Goal: Information Seeking & Learning: Learn about a topic

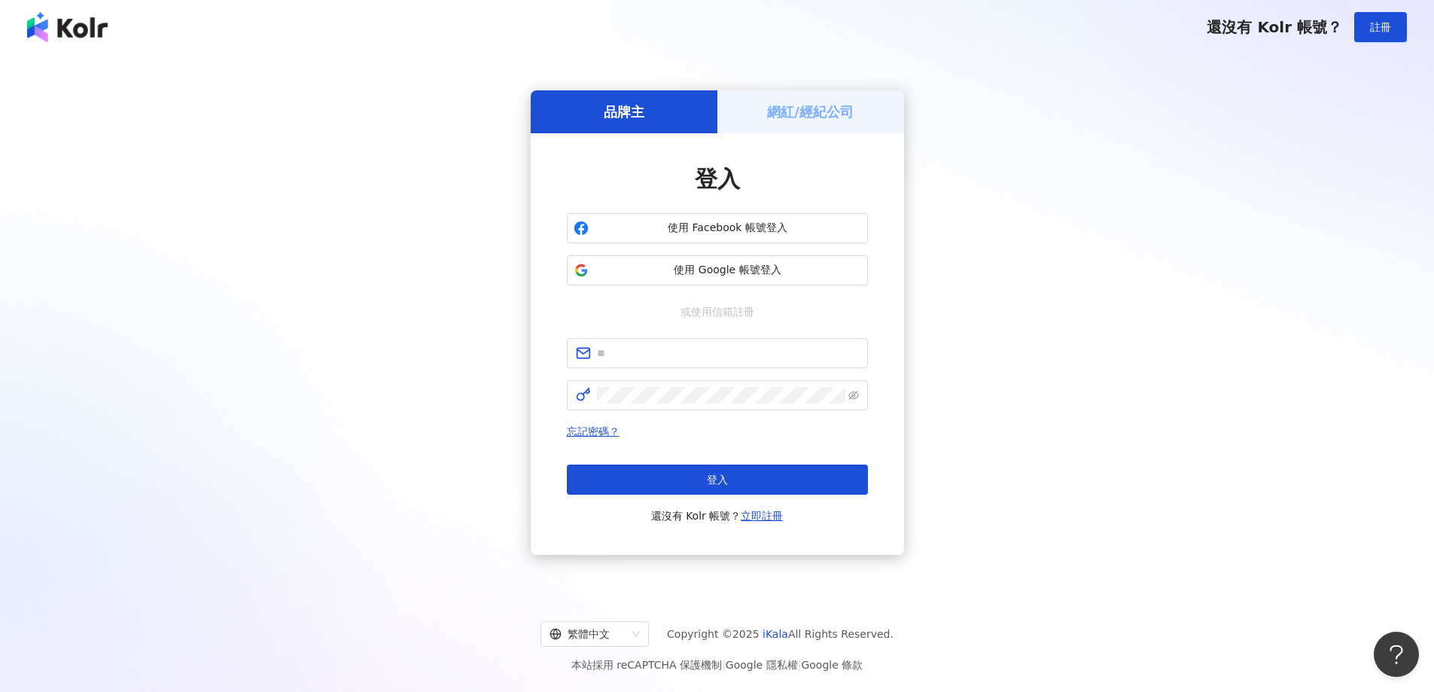
click at [721, 260] on button "使用 Google 帳號登入" at bounding box center [717, 270] width 301 height 30
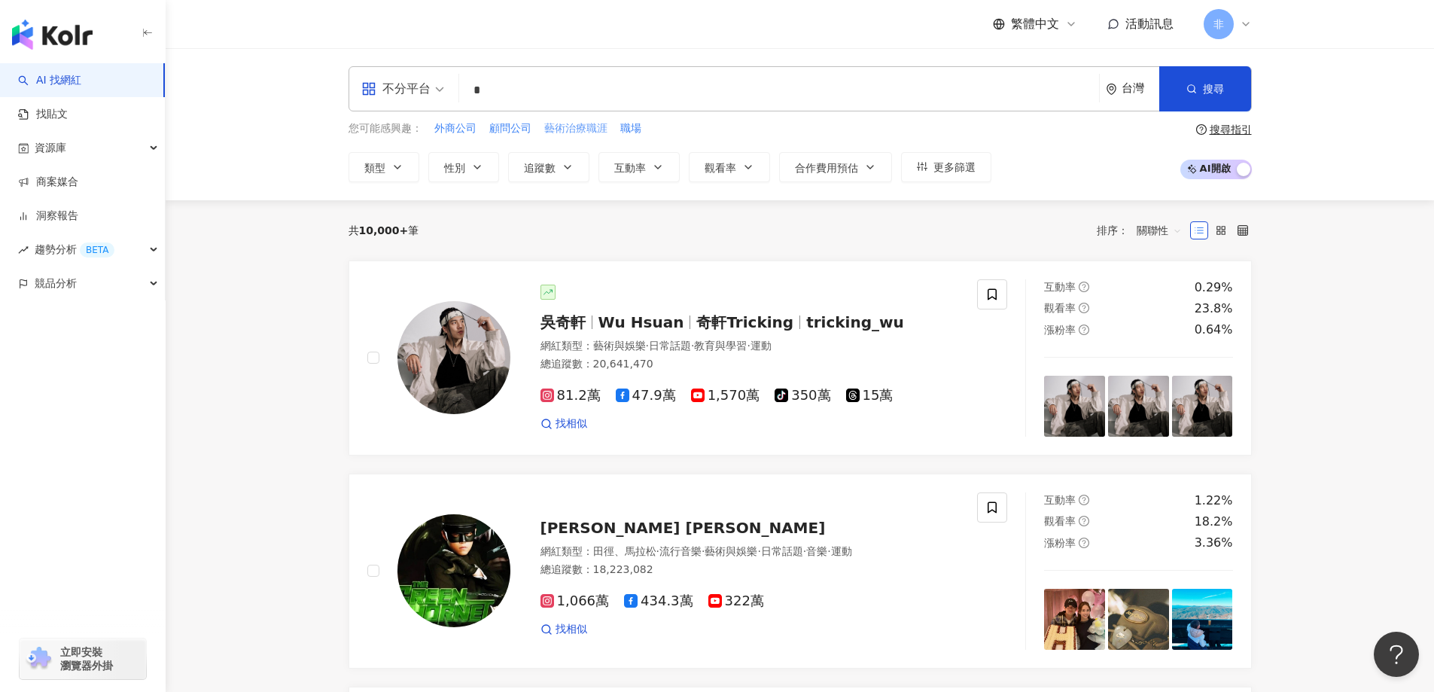
type input "*"
click at [389, 81] on div "不分平台" at bounding box center [395, 89] width 69 height 24
click at [434, 167] on div "Instagram" at bounding box center [407, 158] width 85 height 19
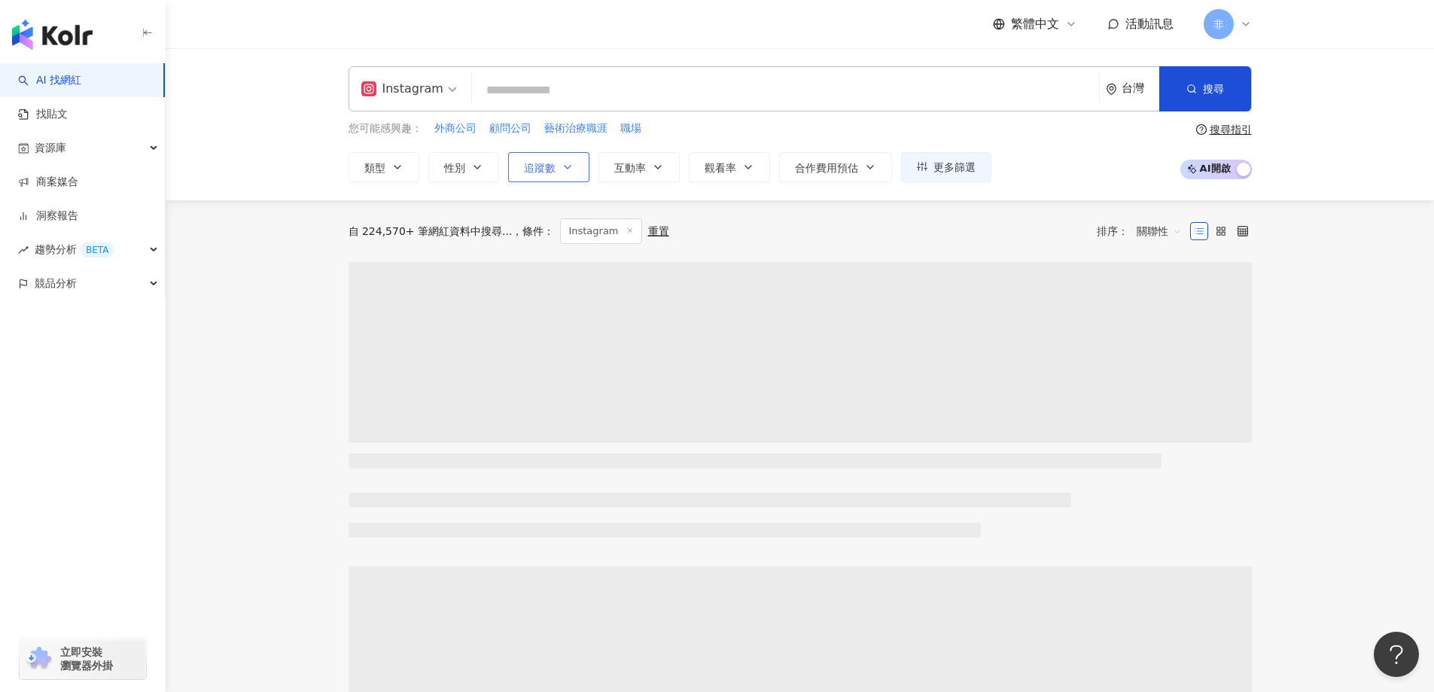
click at [548, 157] on button "追蹤數" at bounding box center [548, 167] width 81 height 30
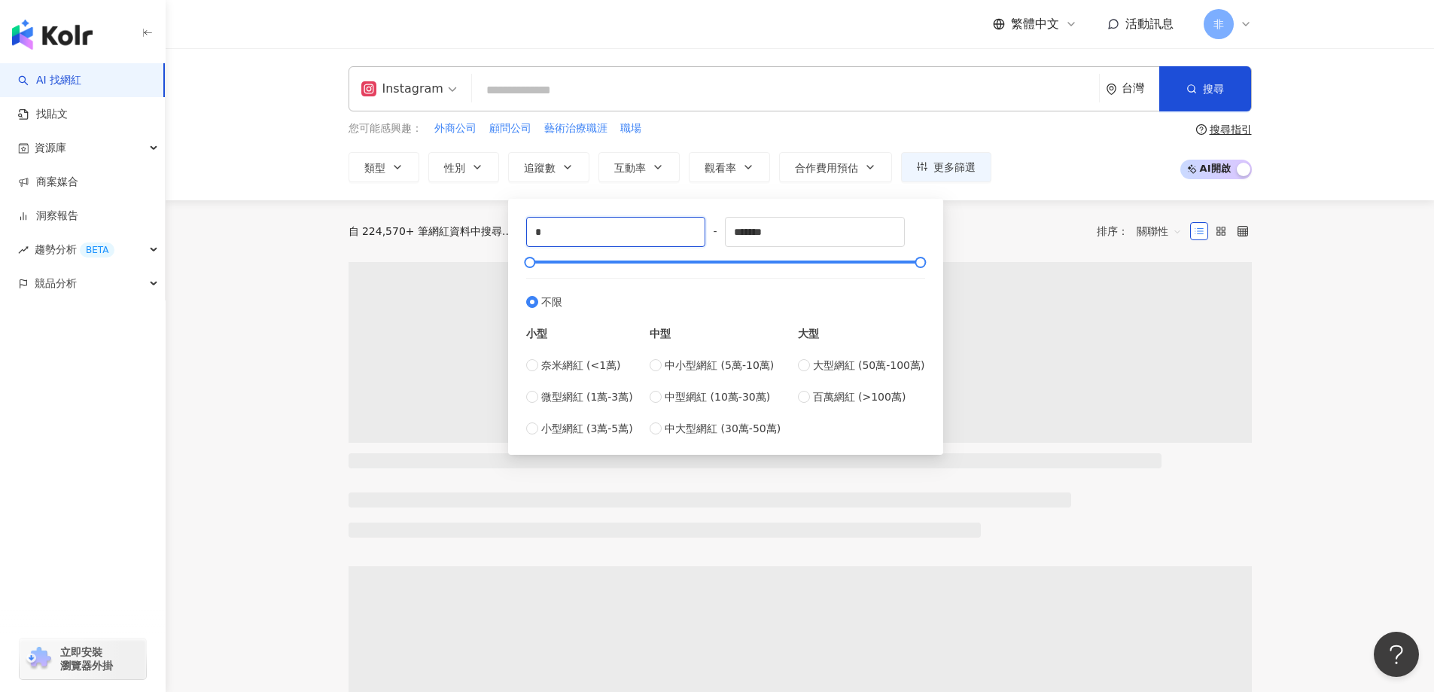
click at [511, 221] on div "* - ******* 不限 小型 奈米網紅 (<1萬) 微型網紅 (1萬-3萬) 小型網紅 (3萬-5萬) 中型 中小型網紅 (5萬-10萬) 中型網紅 (…" at bounding box center [725, 327] width 435 height 256
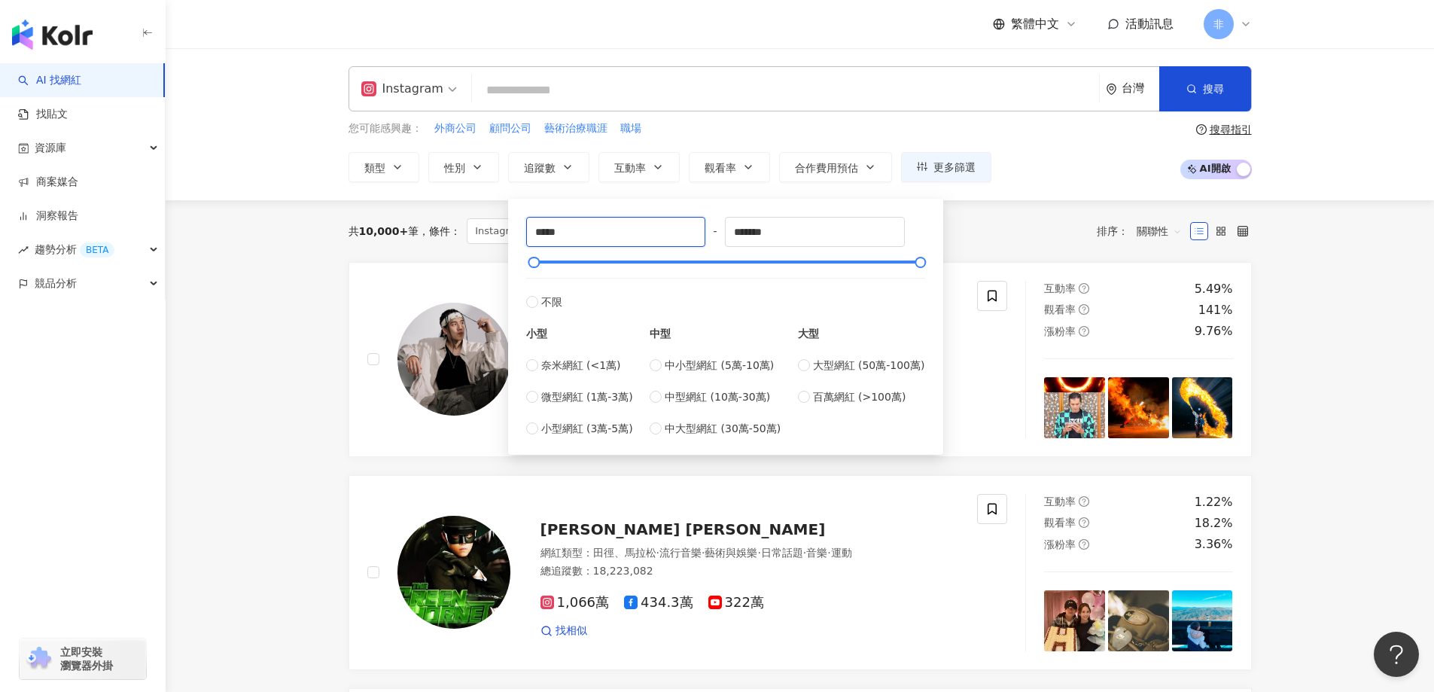
type input "*****"
click at [670, 186] on div "Instagram 台灣 搜尋 customizedTag 網紅類型 攝 影 影 視娛樂 影 視娛樂 / 電 影 搜尋名稱、敘述、貼文含有關鍵字 “ 影 ” …" at bounding box center [800, 124] width 1268 height 152
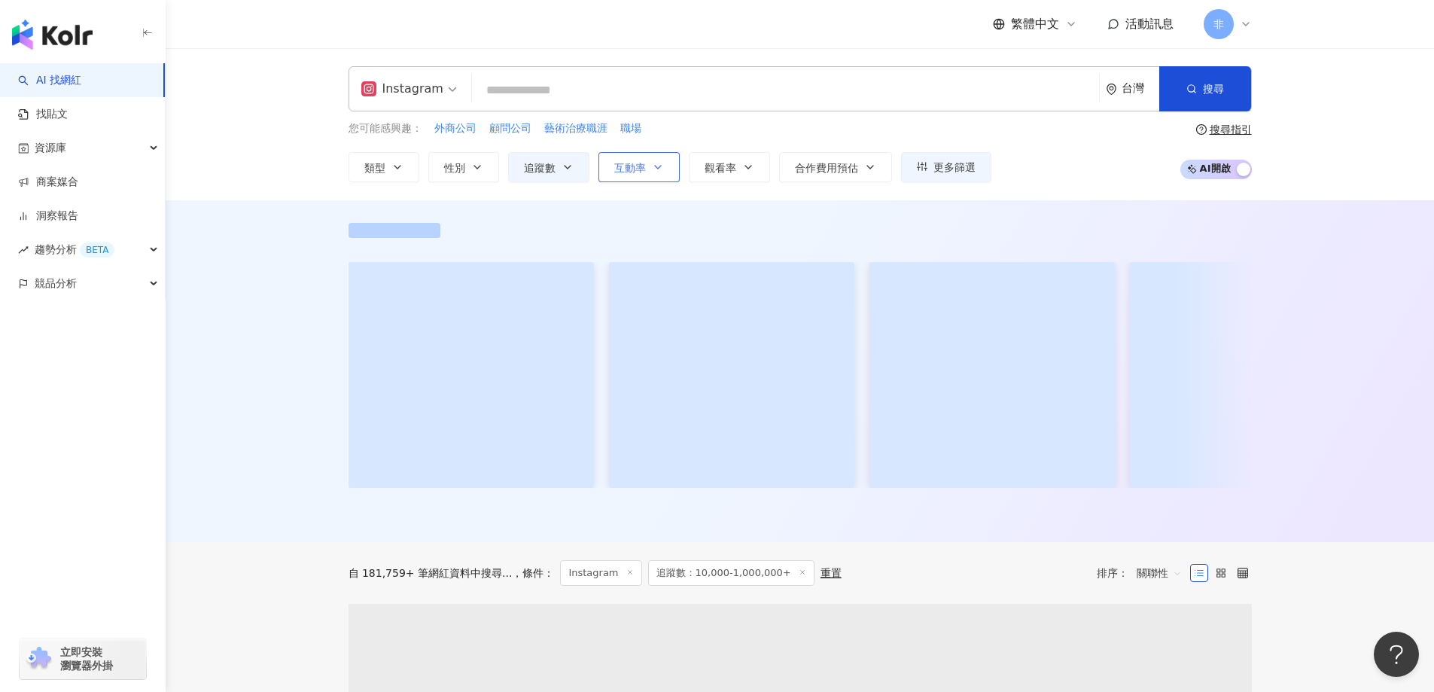
click at [648, 166] on button "互動率" at bounding box center [638, 167] width 81 height 30
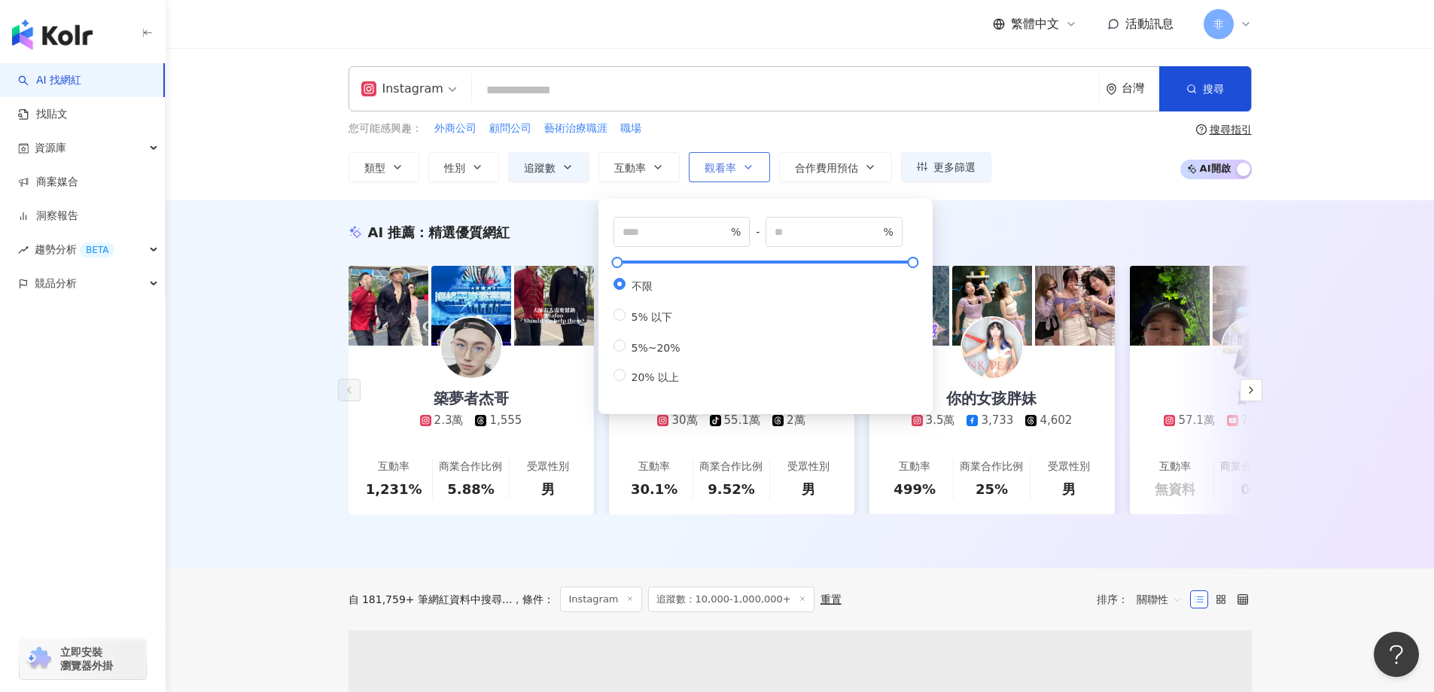
click at [735, 165] on span "觀看率" at bounding box center [720, 168] width 32 height 12
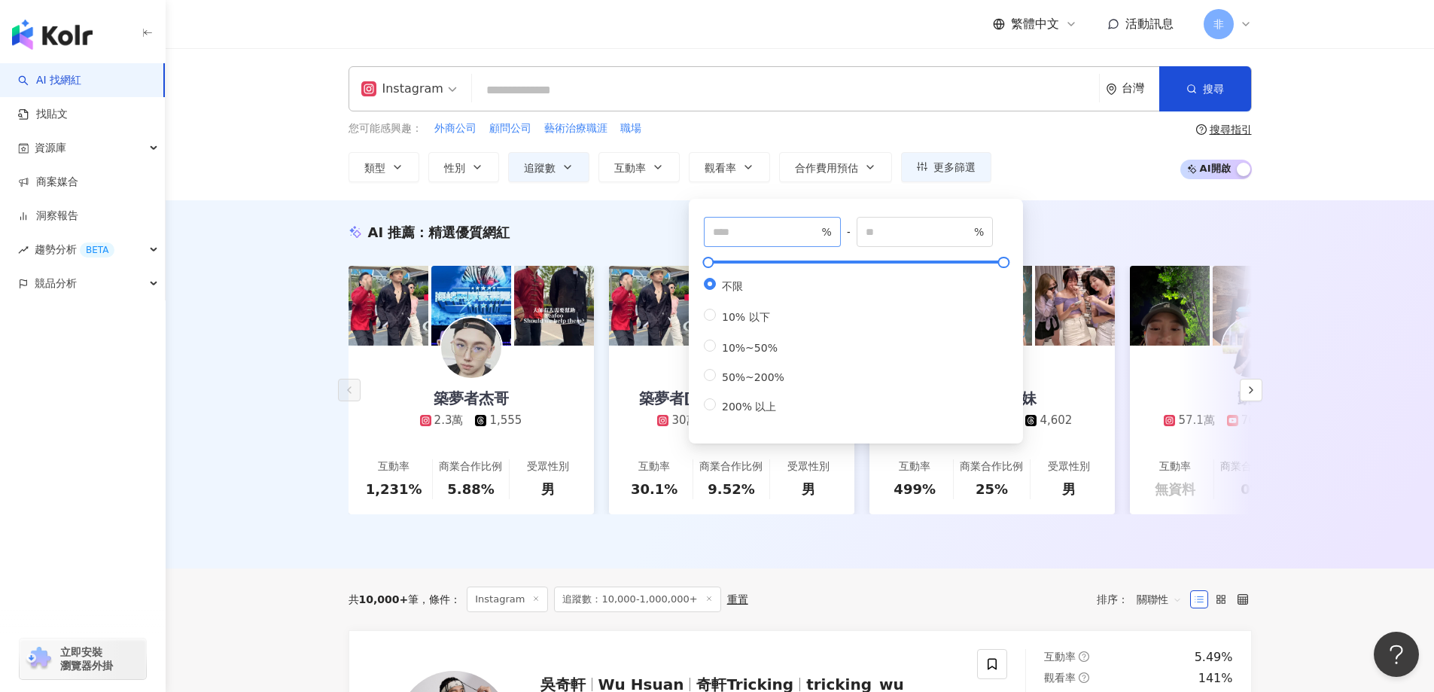
click at [743, 220] on span "%" at bounding box center [772, 232] width 137 height 30
type input "**"
click at [741, 133] on div "您可能感興趣： 外商公司 顧問公司 藝術治療職涯 職場" at bounding box center [669, 128] width 643 height 17
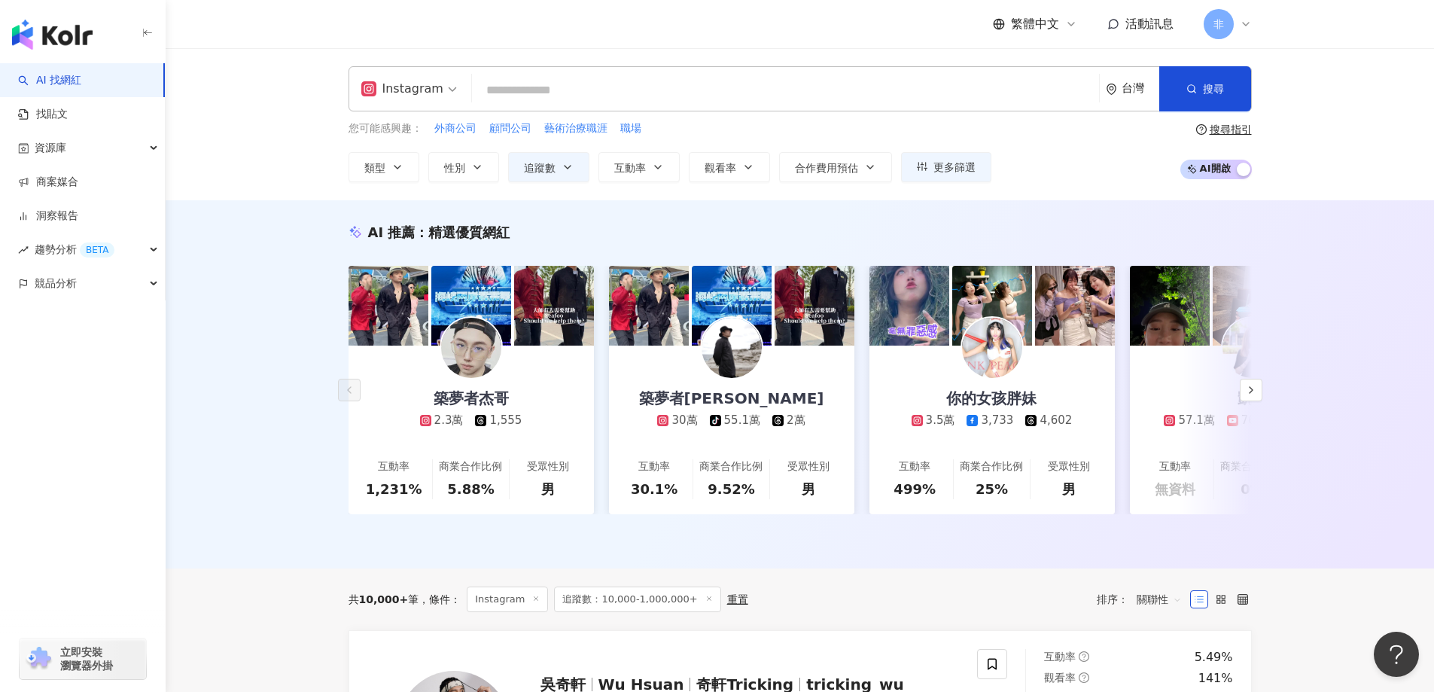
click at [640, 97] on input "search" at bounding box center [785, 90] width 615 height 29
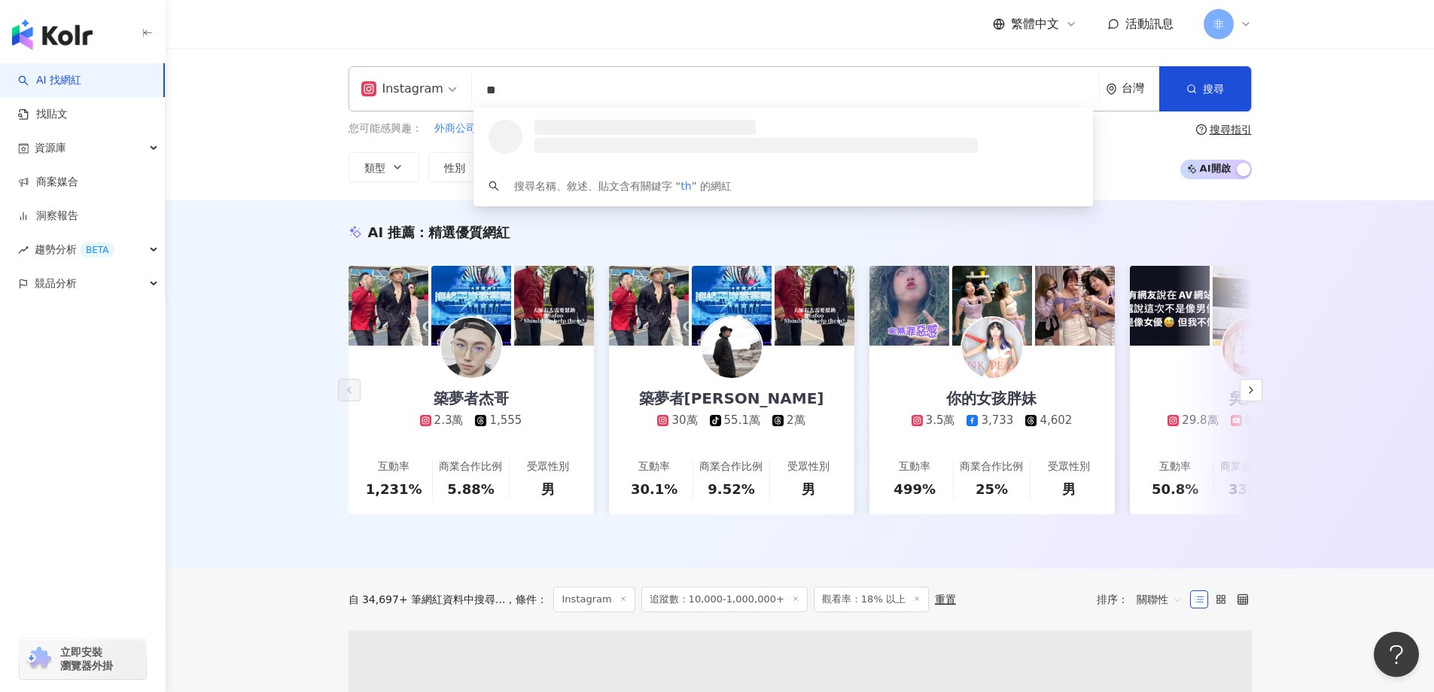
type input "*"
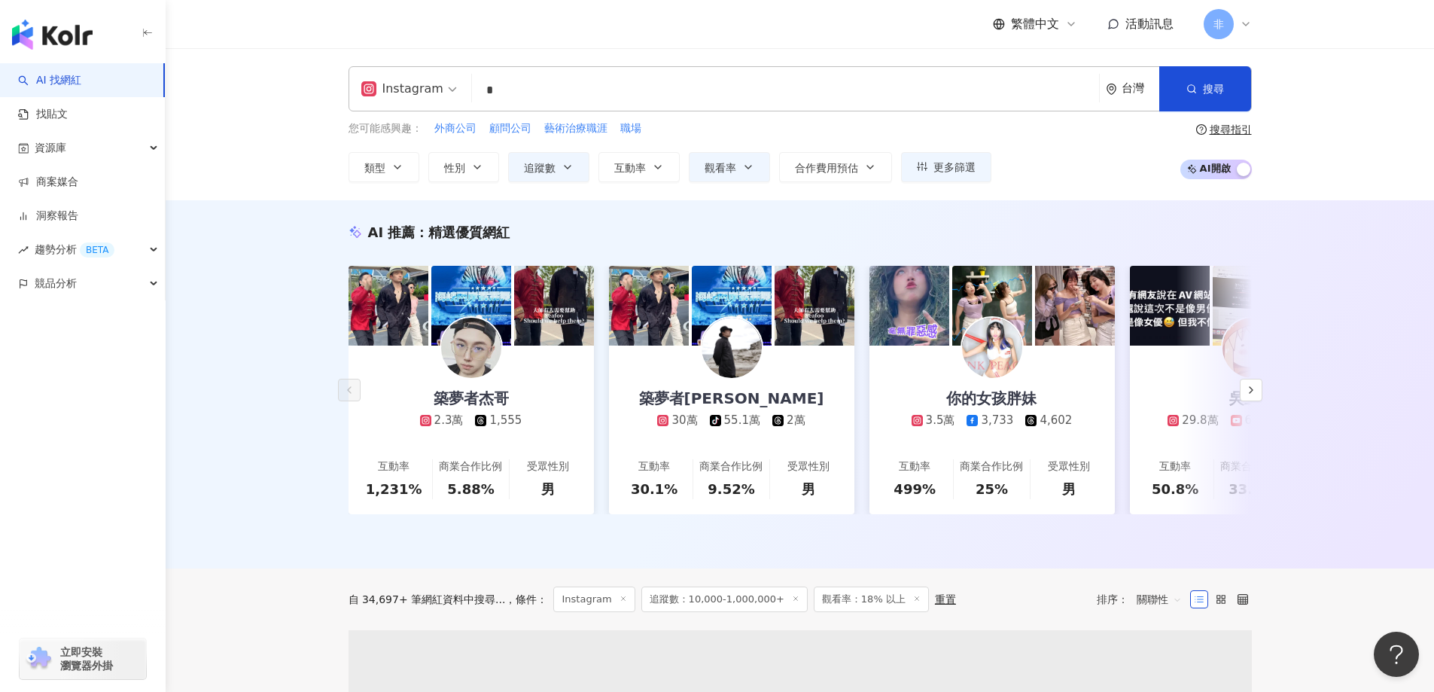
type input "*"
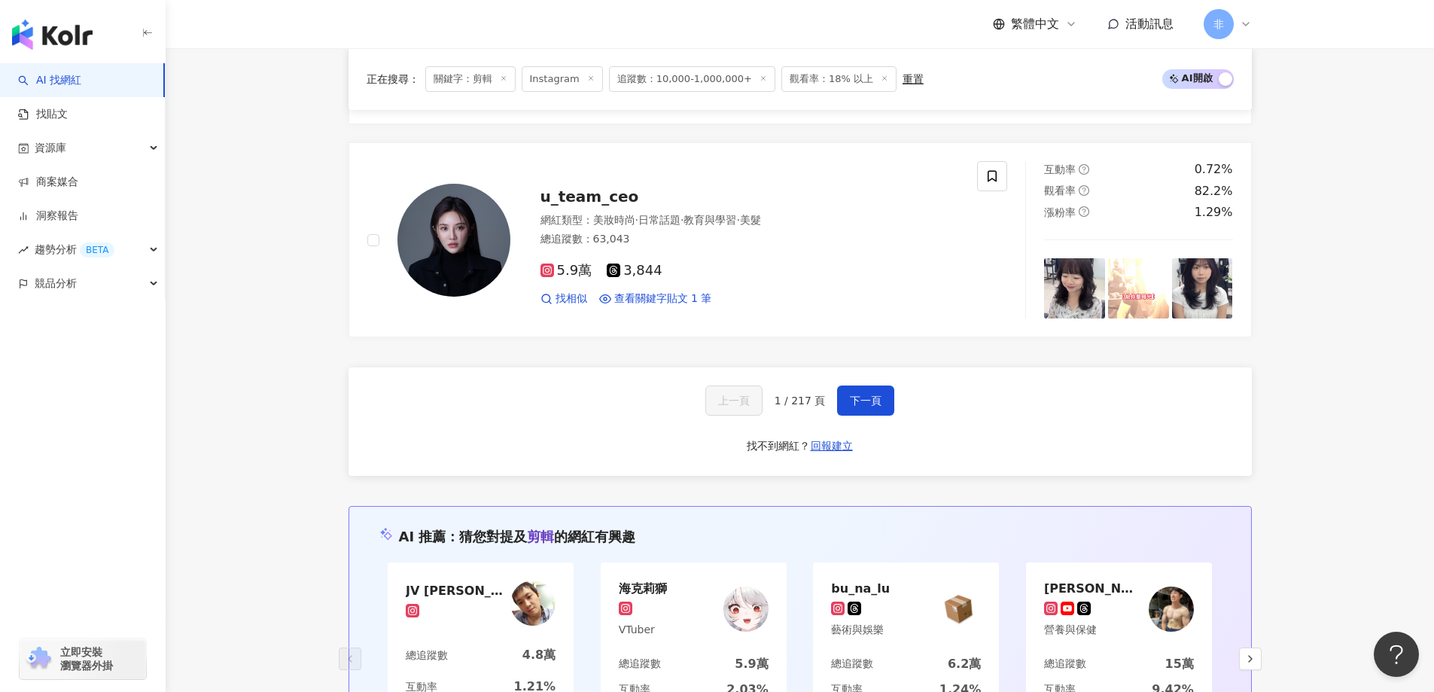
scroll to position [2718, 0]
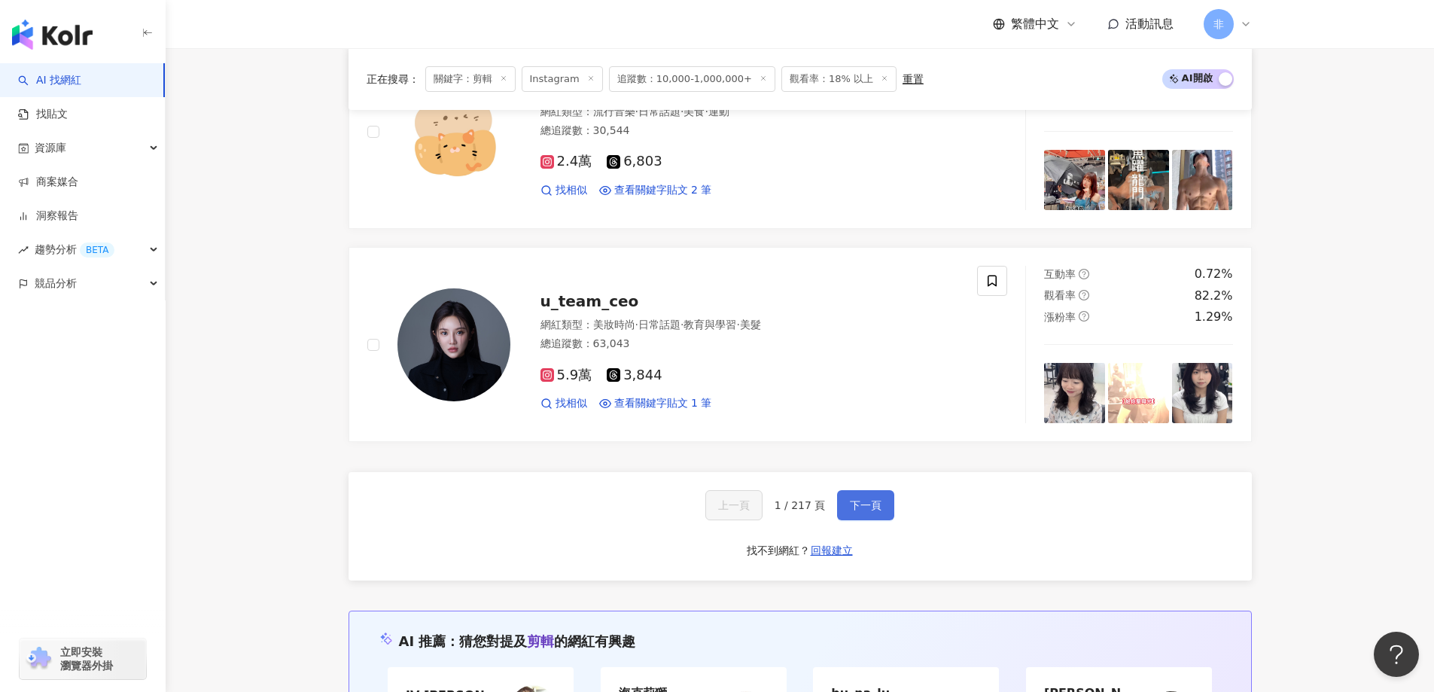
click at [881, 504] on button "下一頁" at bounding box center [865, 505] width 57 height 30
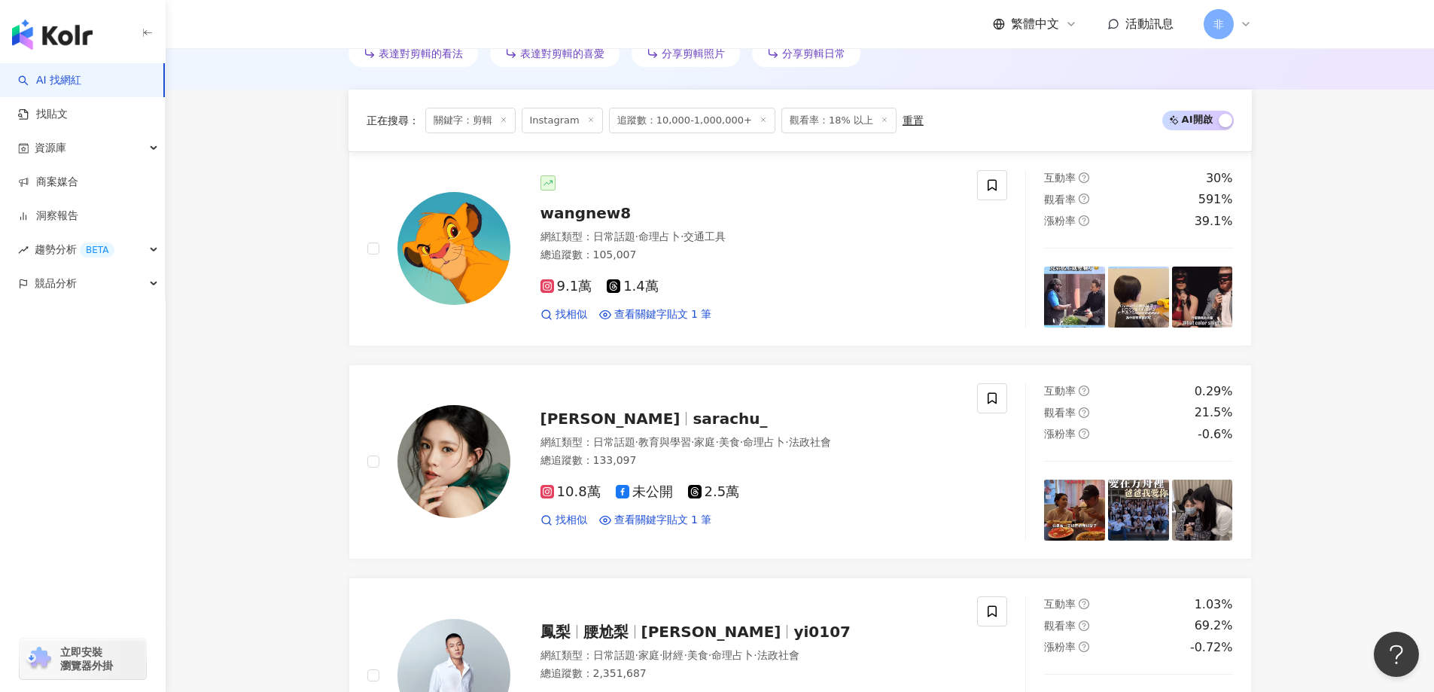
scroll to position [0, 0]
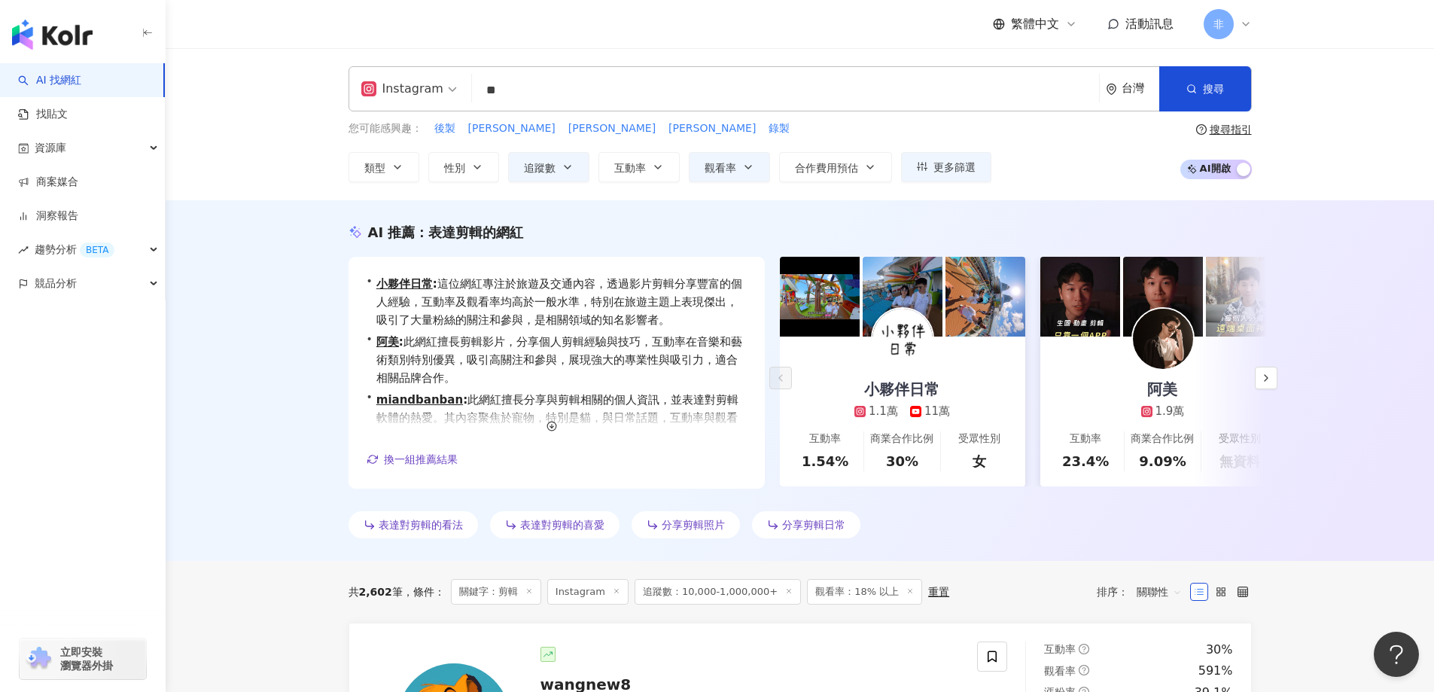
click at [856, 90] on input "**" at bounding box center [785, 90] width 615 height 29
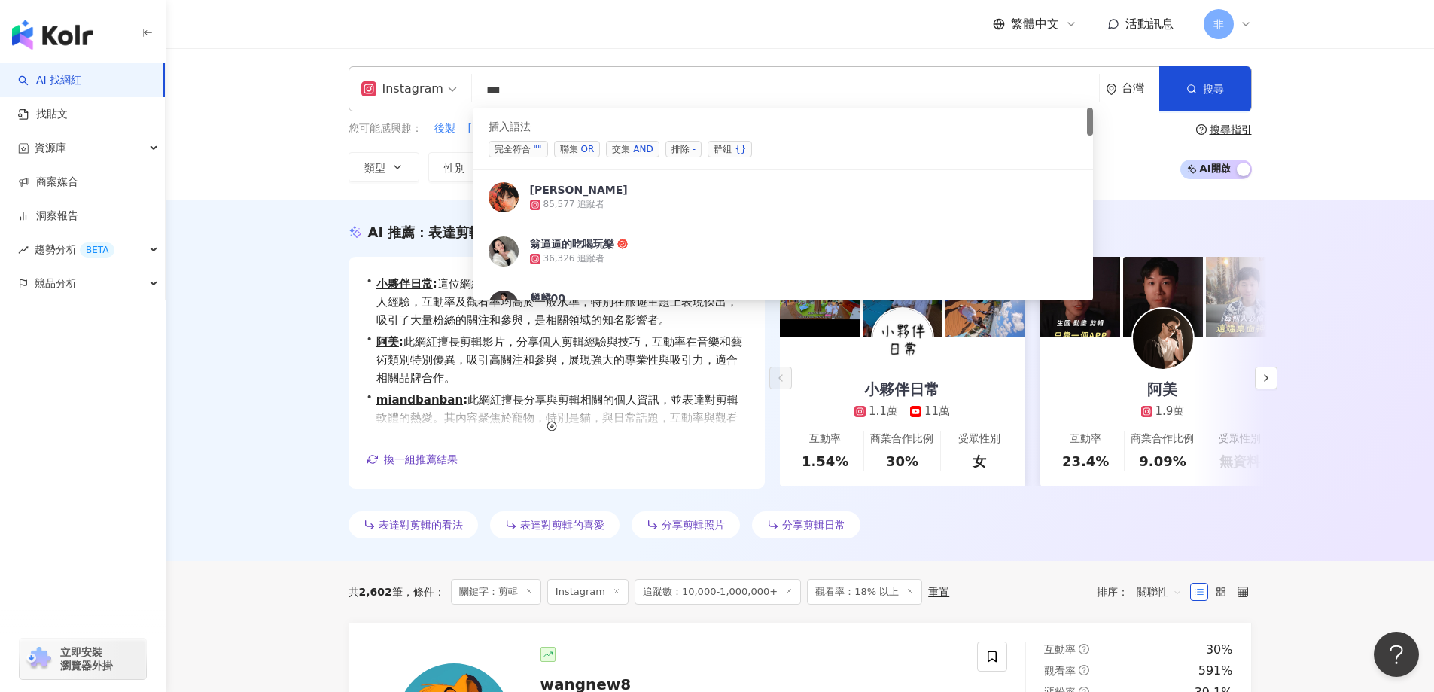
click at [637, 153] on div "AND" at bounding box center [643, 148] width 20 height 15
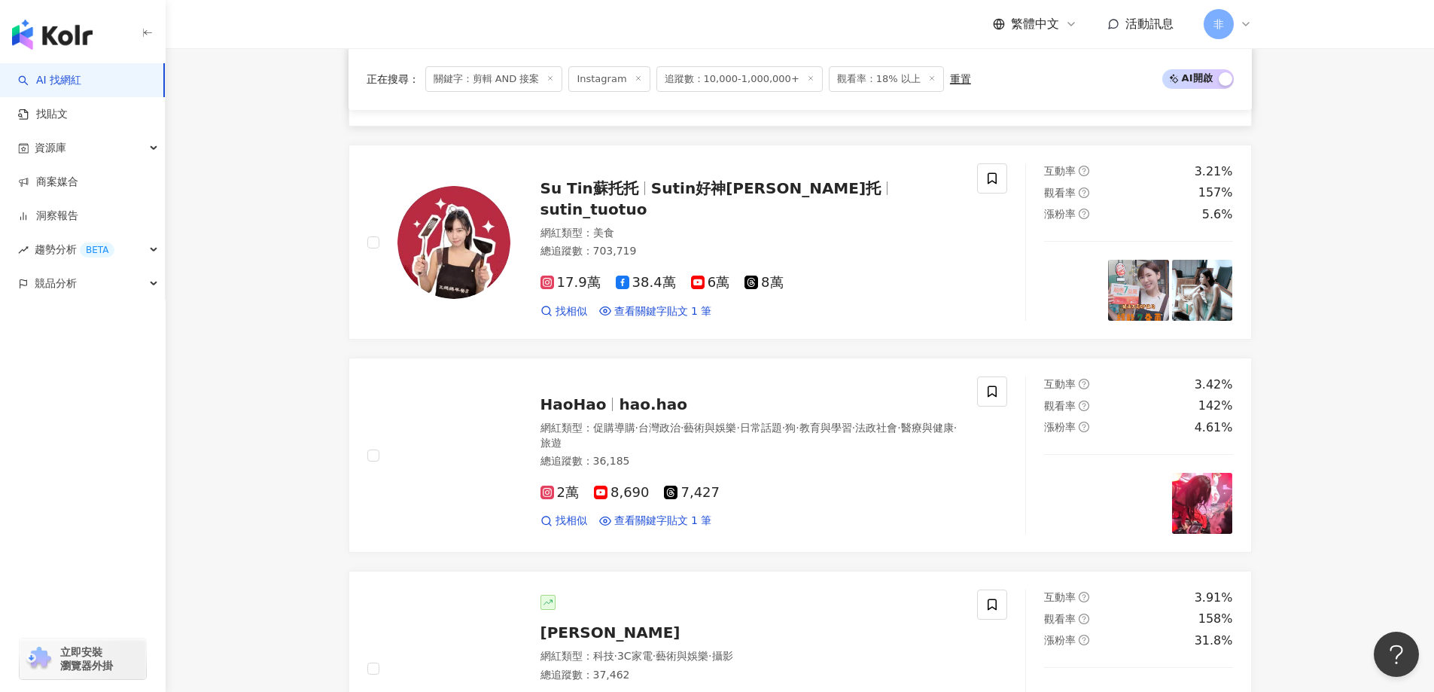
scroll to position [903, 0]
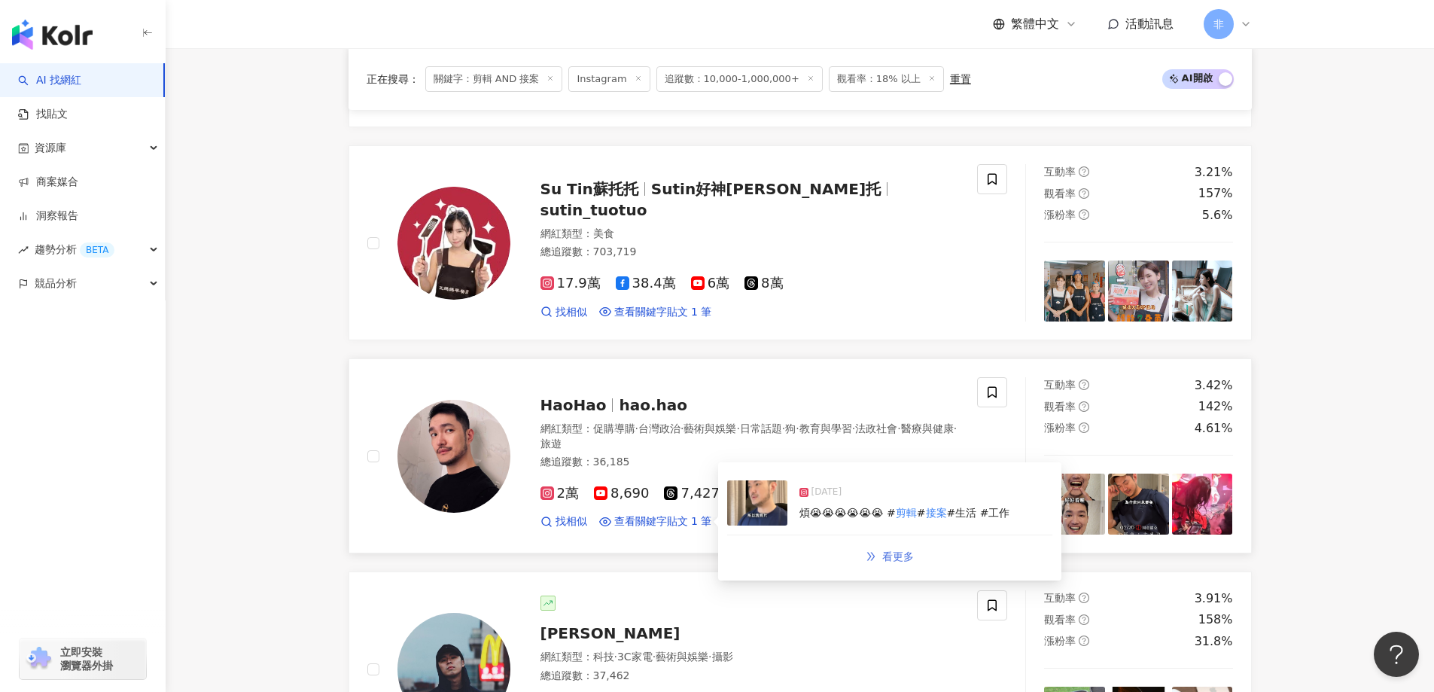
type input "*********"
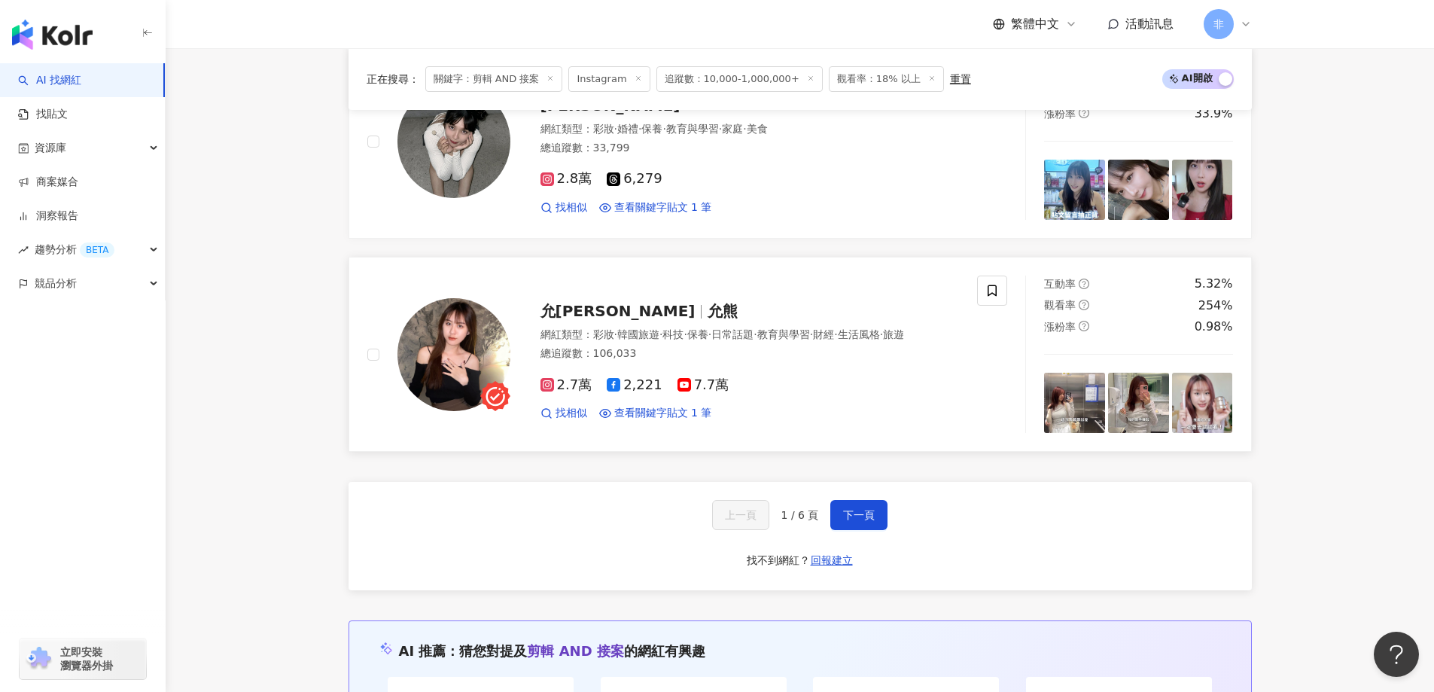
scroll to position [2784, 0]
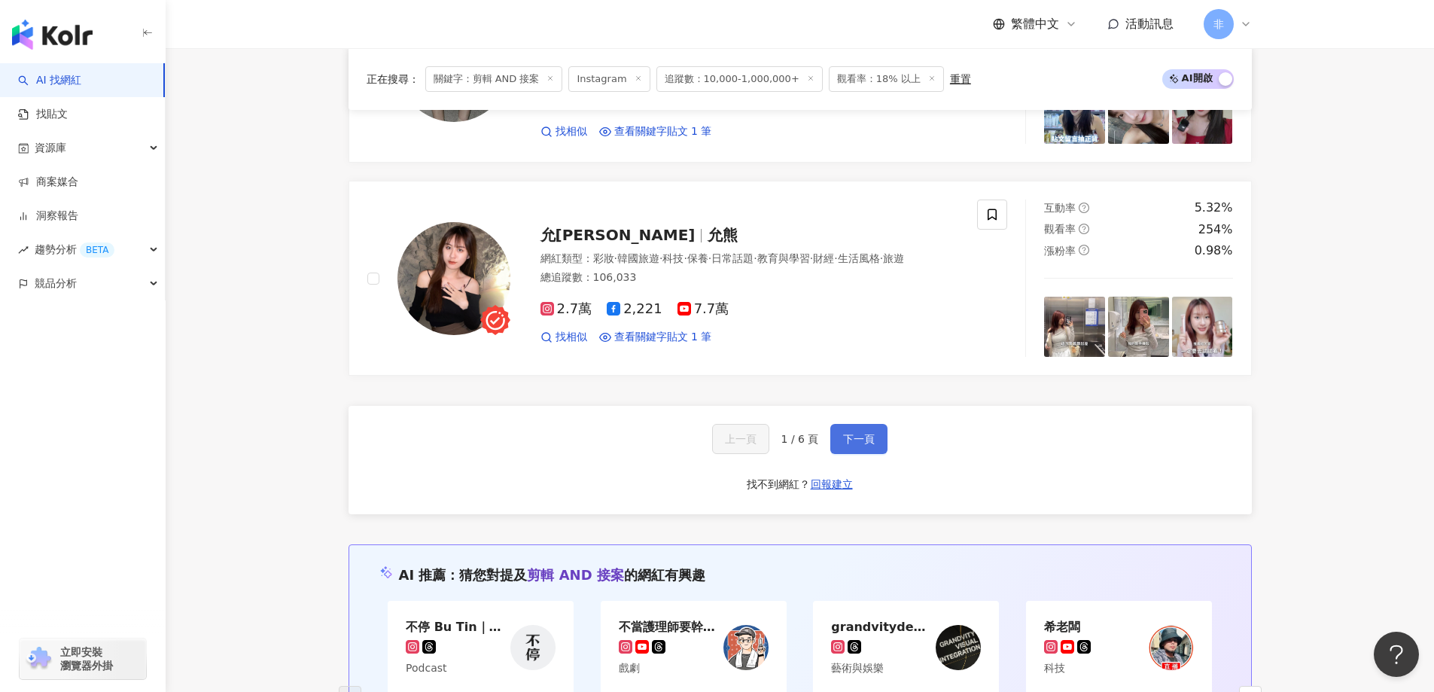
click at [869, 446] on button "下一頁" at bounding box center [858, 439] width 57 height 30
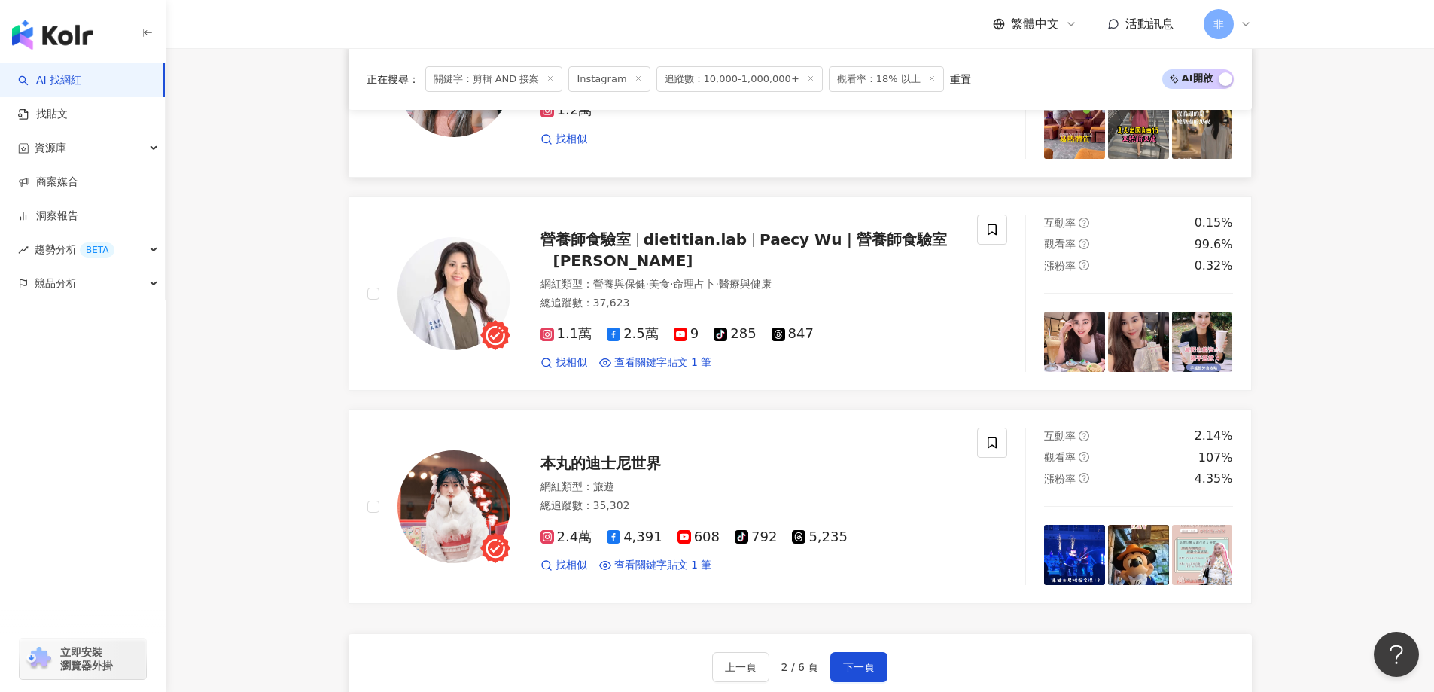
scroll to position [2559, 0]
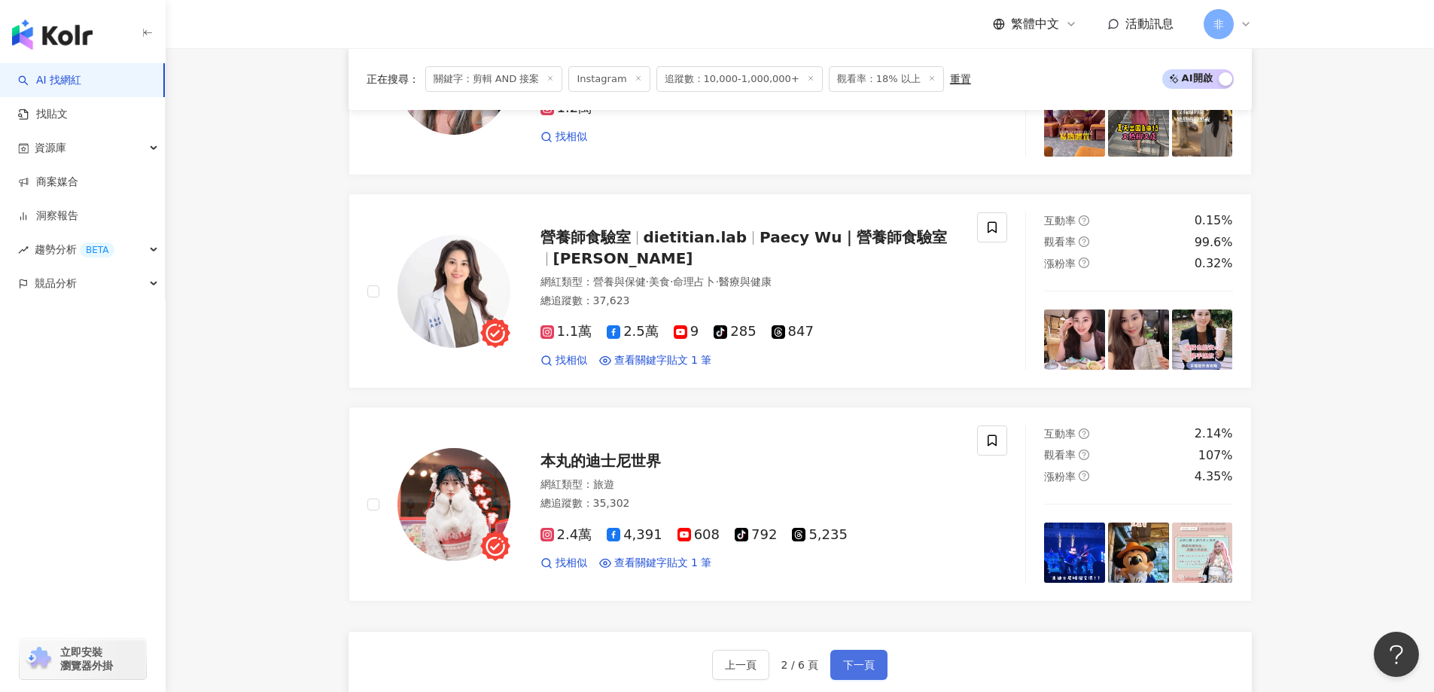
click at [876, 654] on button "下一頁" at bounding box center [858, 664] width 57 height 30
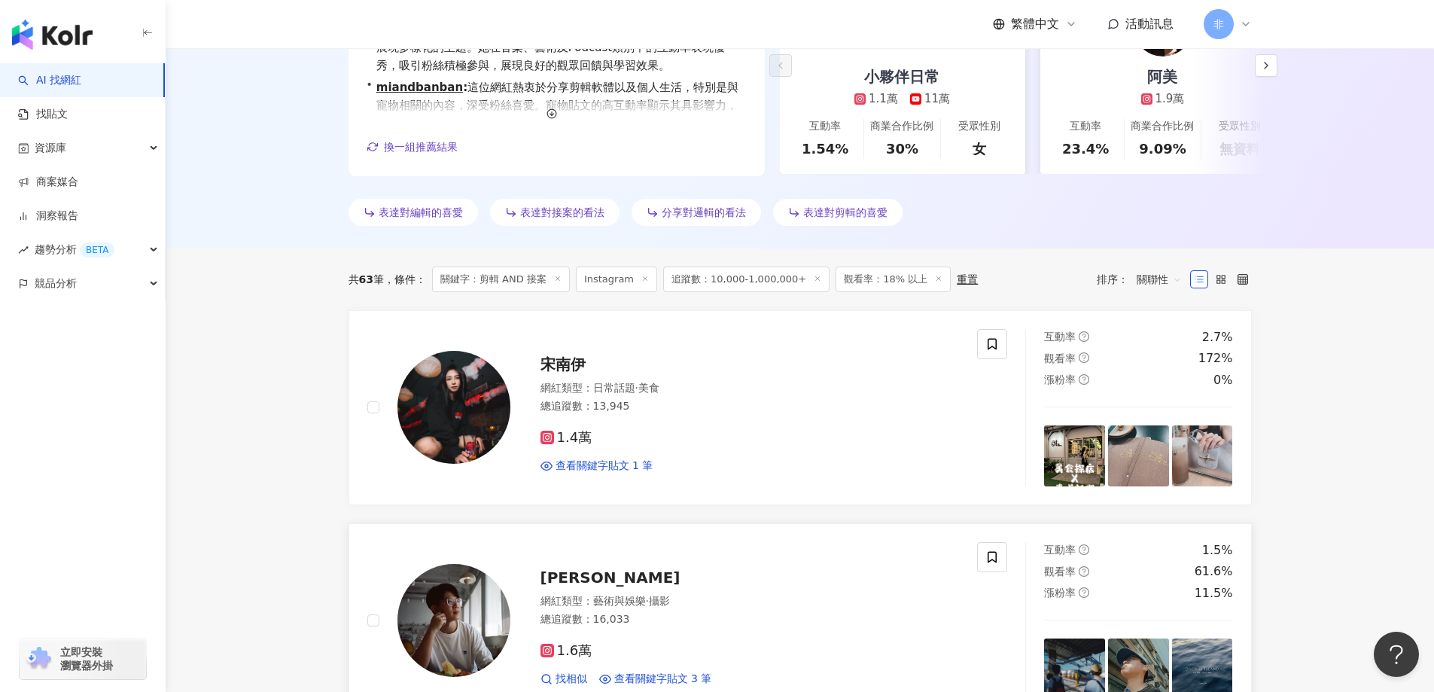
scroll to position [301, 0]
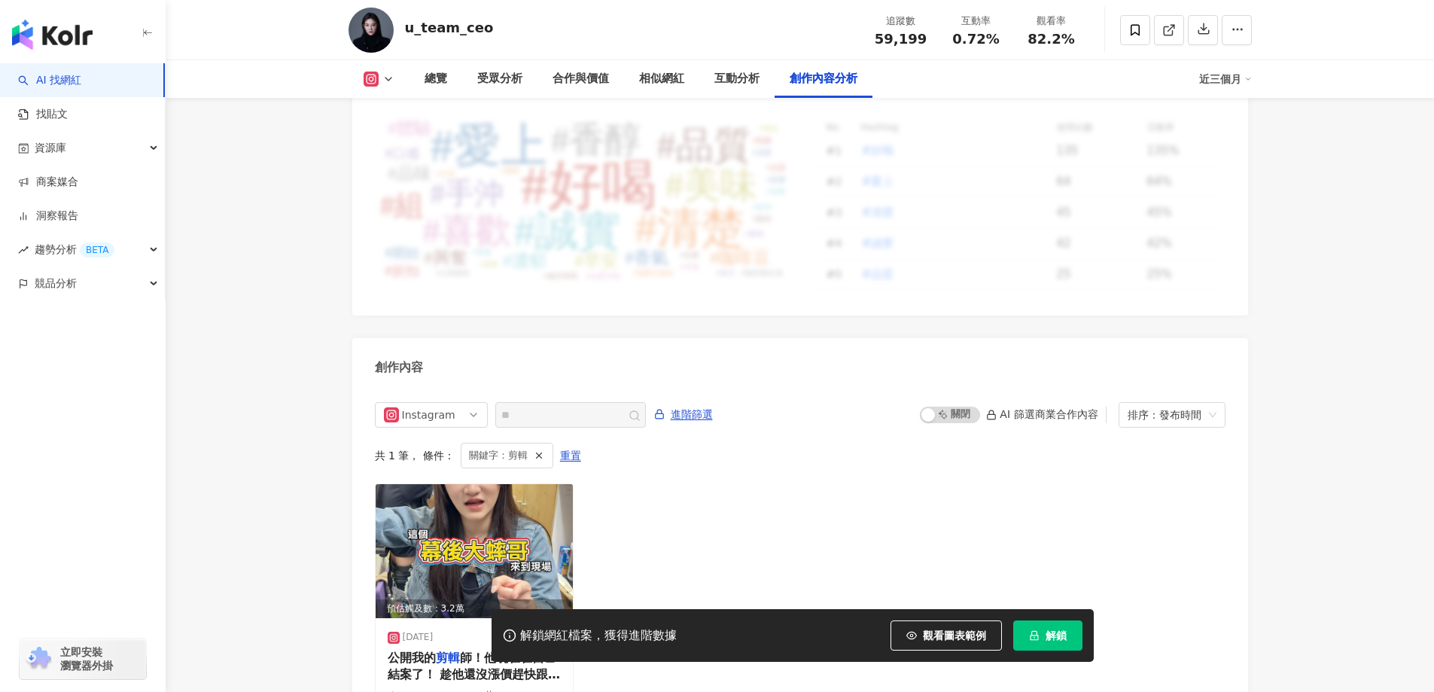
scroll to position [4599, 0]
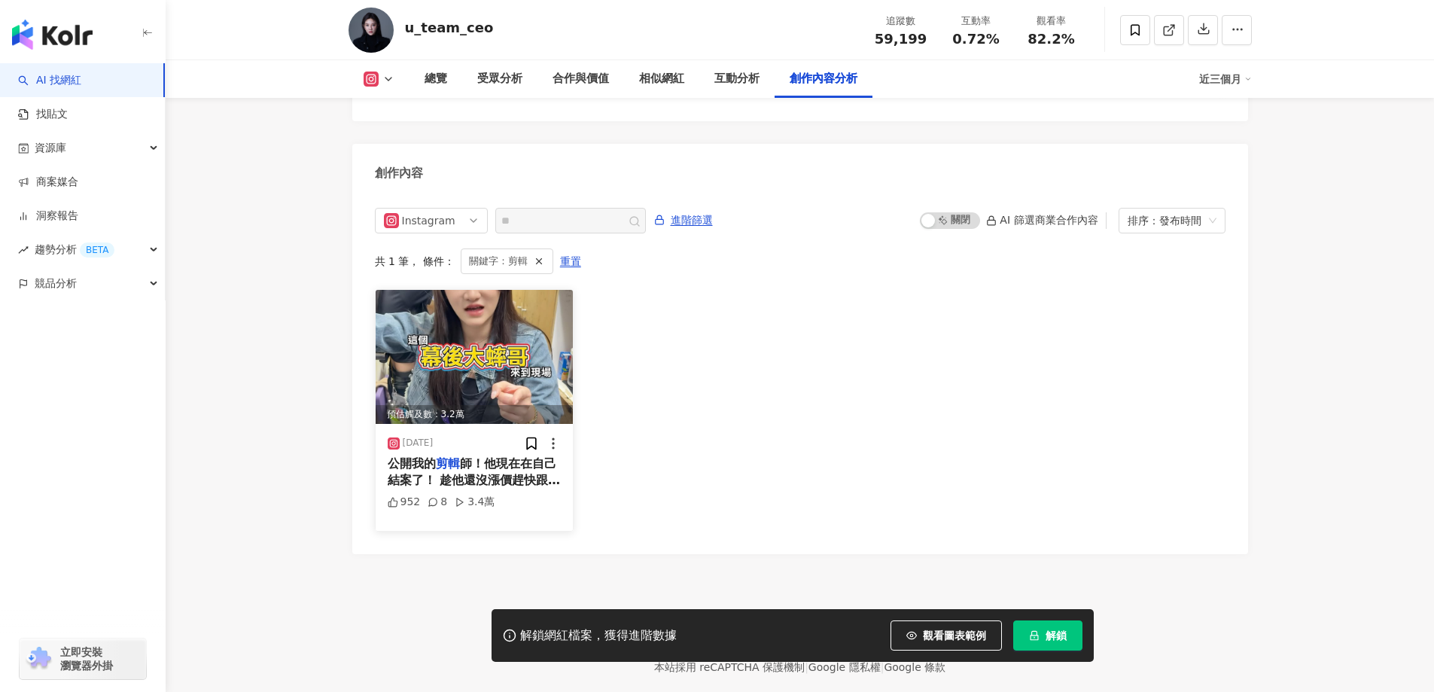
click at [476, 333] on img at bounding box center [475, 357] width 198 height 134
click at [495, 456] on span "師！他現在在自己結案了！ 趁他還沒漲價趕快跟他配合 啊希望我的" at bounding box center [474, 480] width 173 height 48
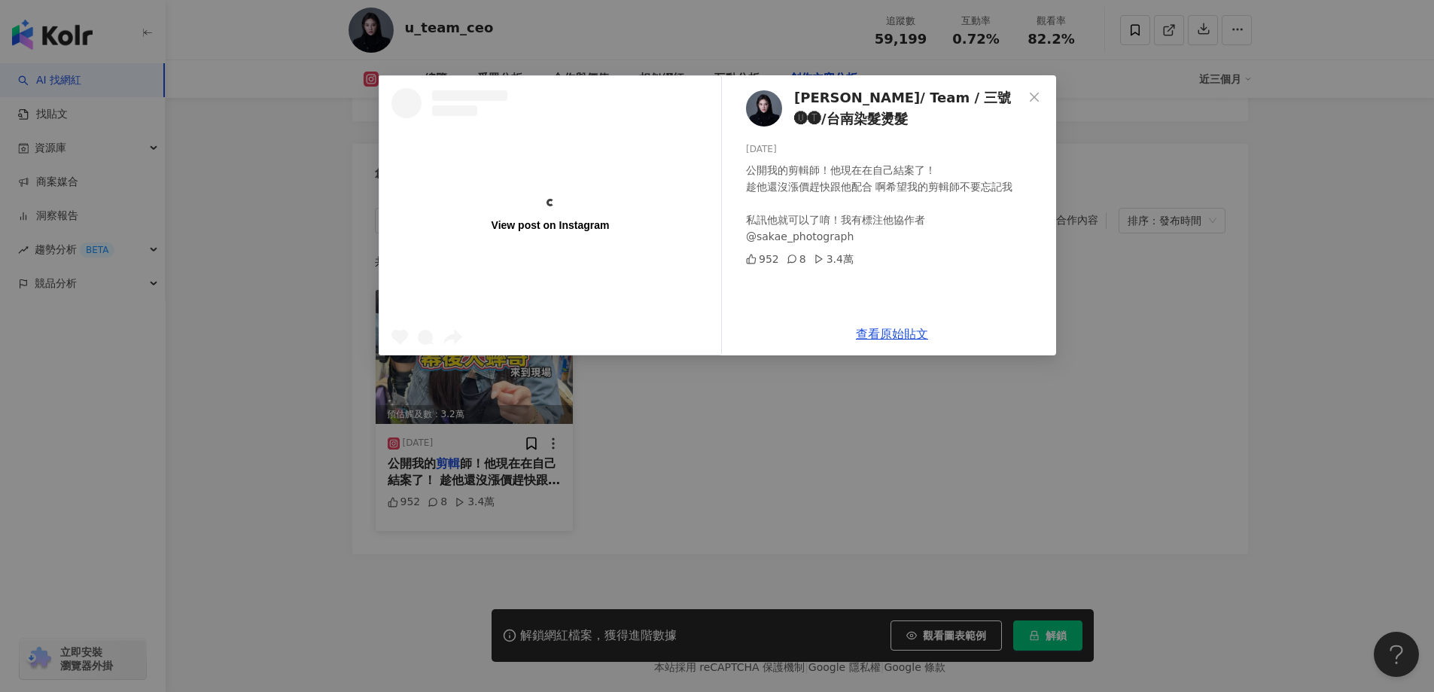
scroll to position [0, 0]
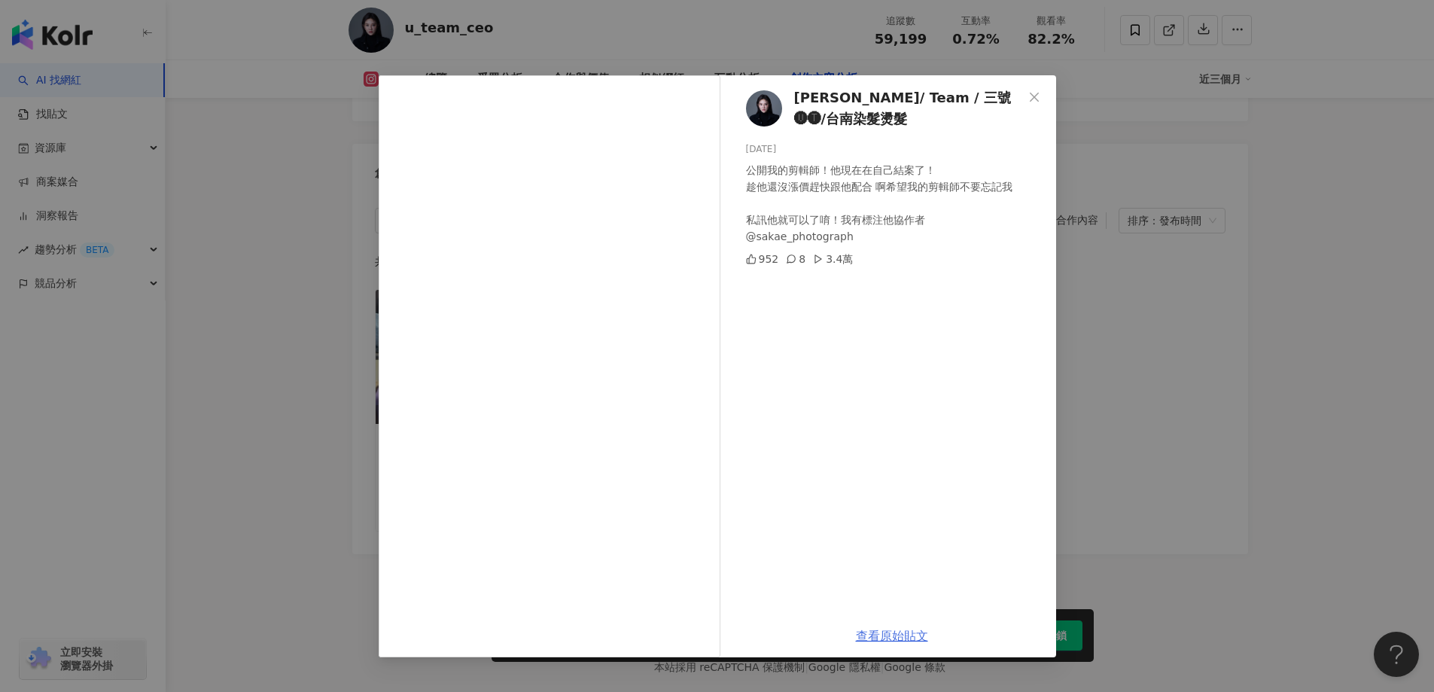
click at [890, 637] on link "查看原始貼文" at bounding box center [892, 635] width 72 height 14
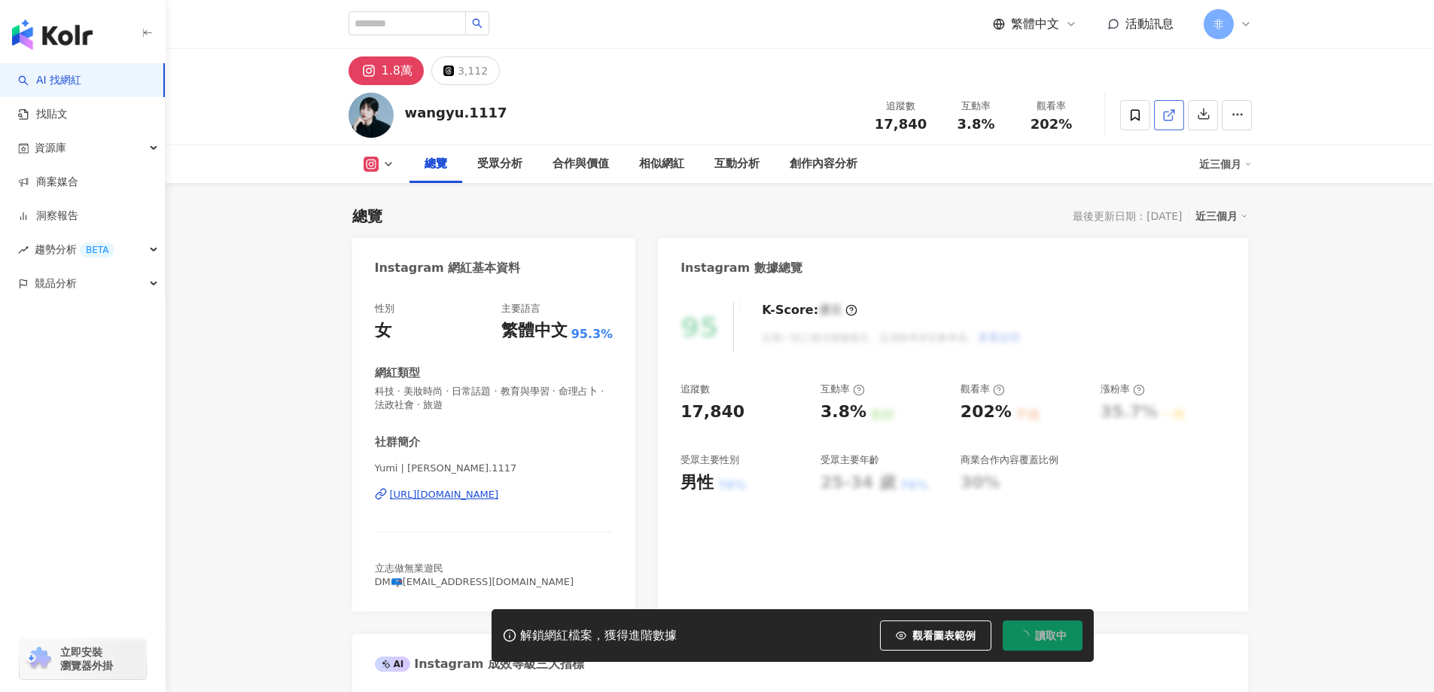
click at [1177, 113] on link at bounding box center [1169, 115] width 30 height 30
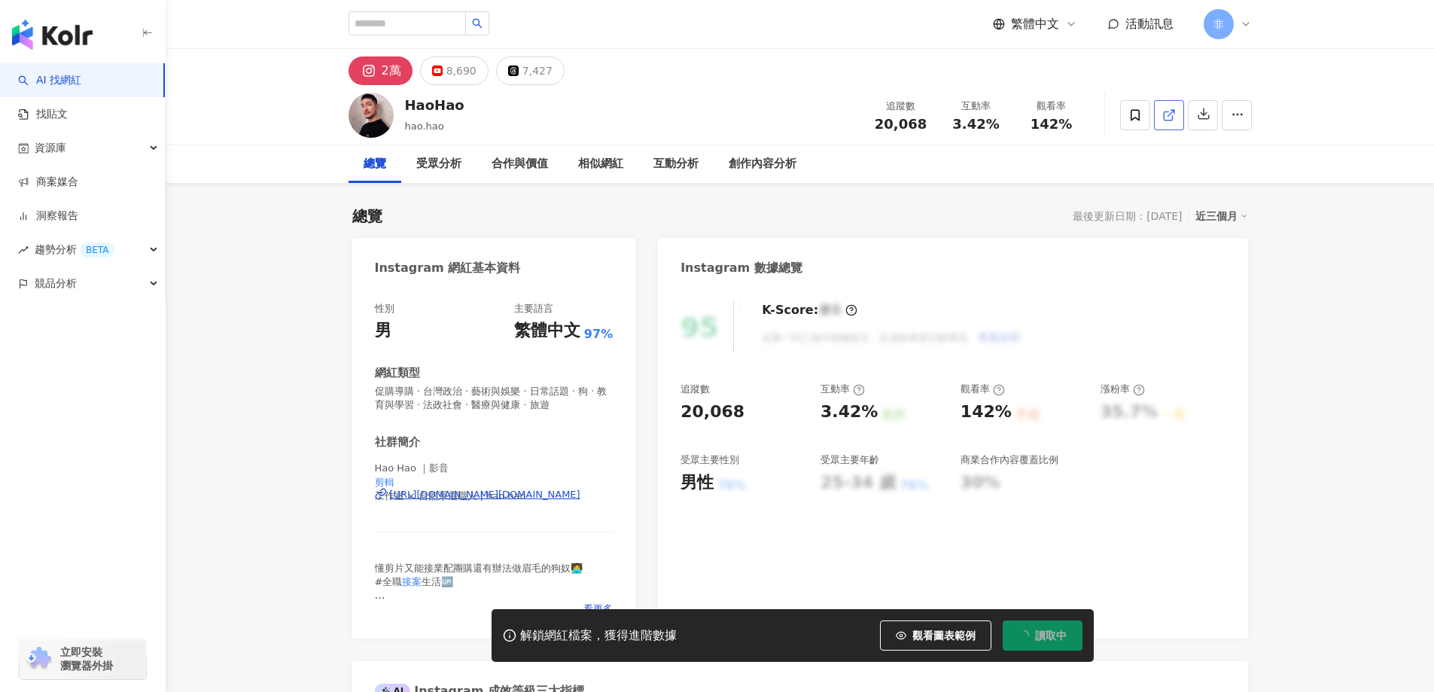
click at [1169, 122] on span at bounding box center [1169, 115] width 14 height 16
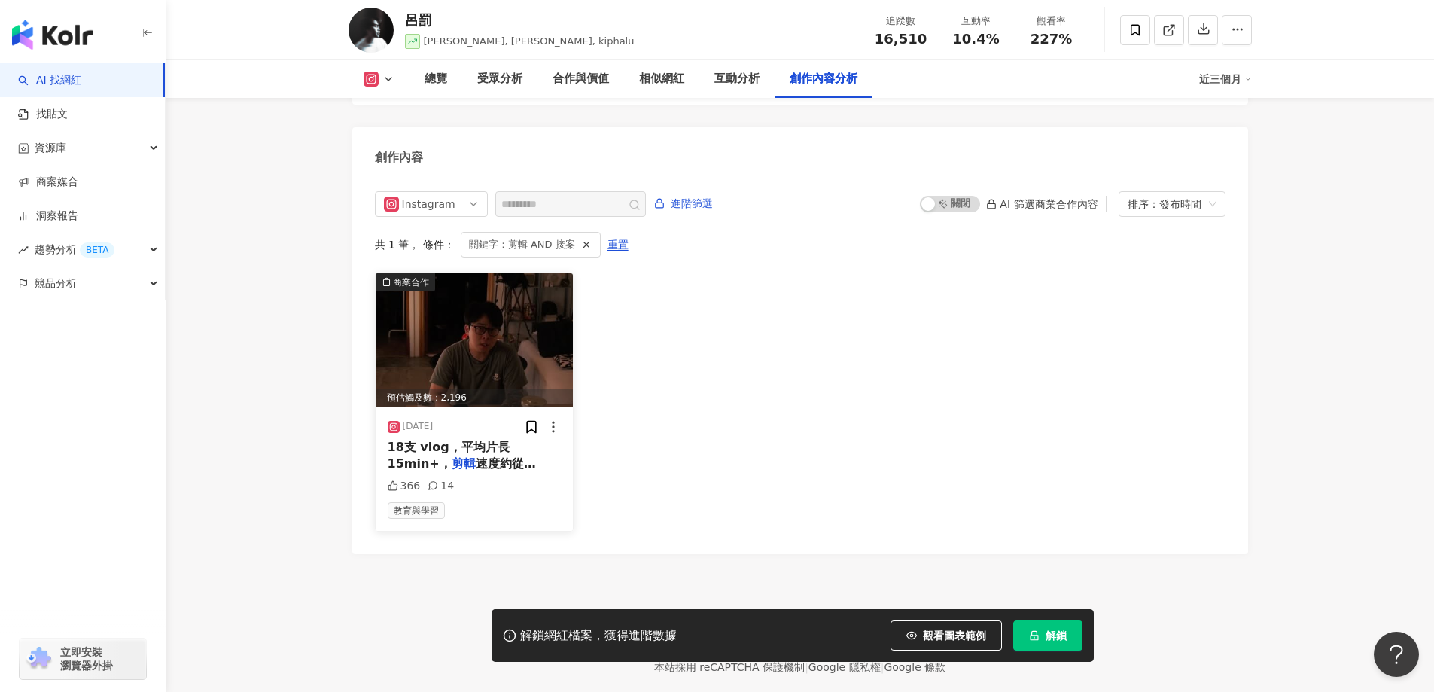
click at [503, 439] on span "18支 vlog，平均片長15min+，" at bounding box center [449, 454] width 122 height 31
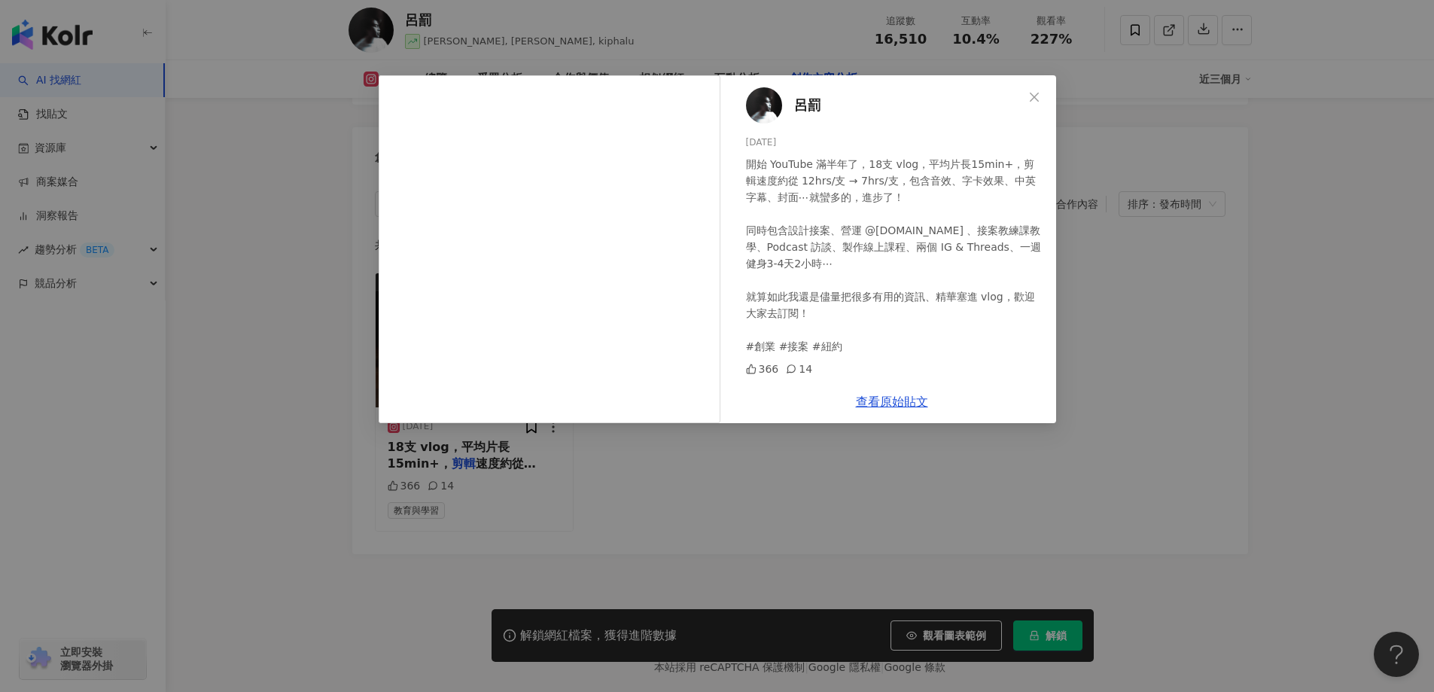
click at [892, 412] on div "查看原始貼文" at bounding box center [892, 401] width 328 height 43
click at [909, 399] on link "查看原始貼文" at bounding box center [892, 401] width 72 height 14
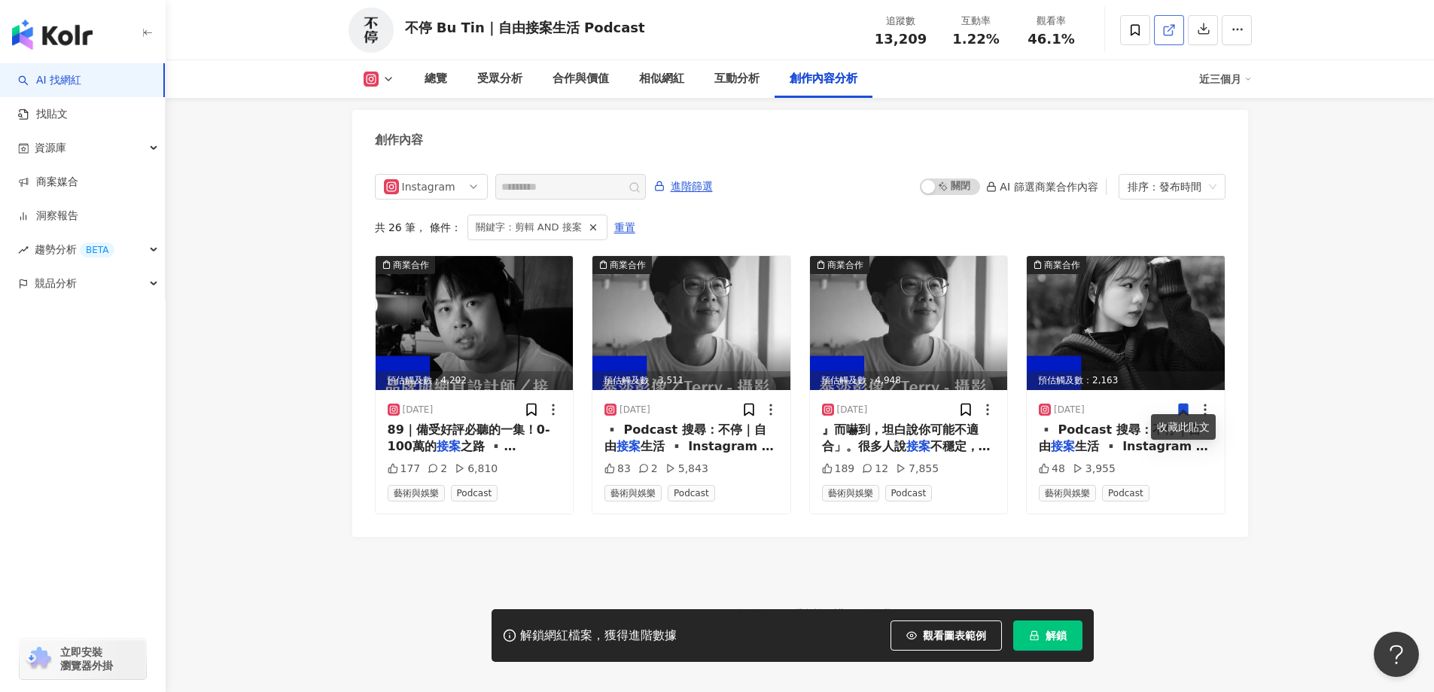
click at [1163, 26] on icon at bounding box center [1167, 30] width 8 height 8
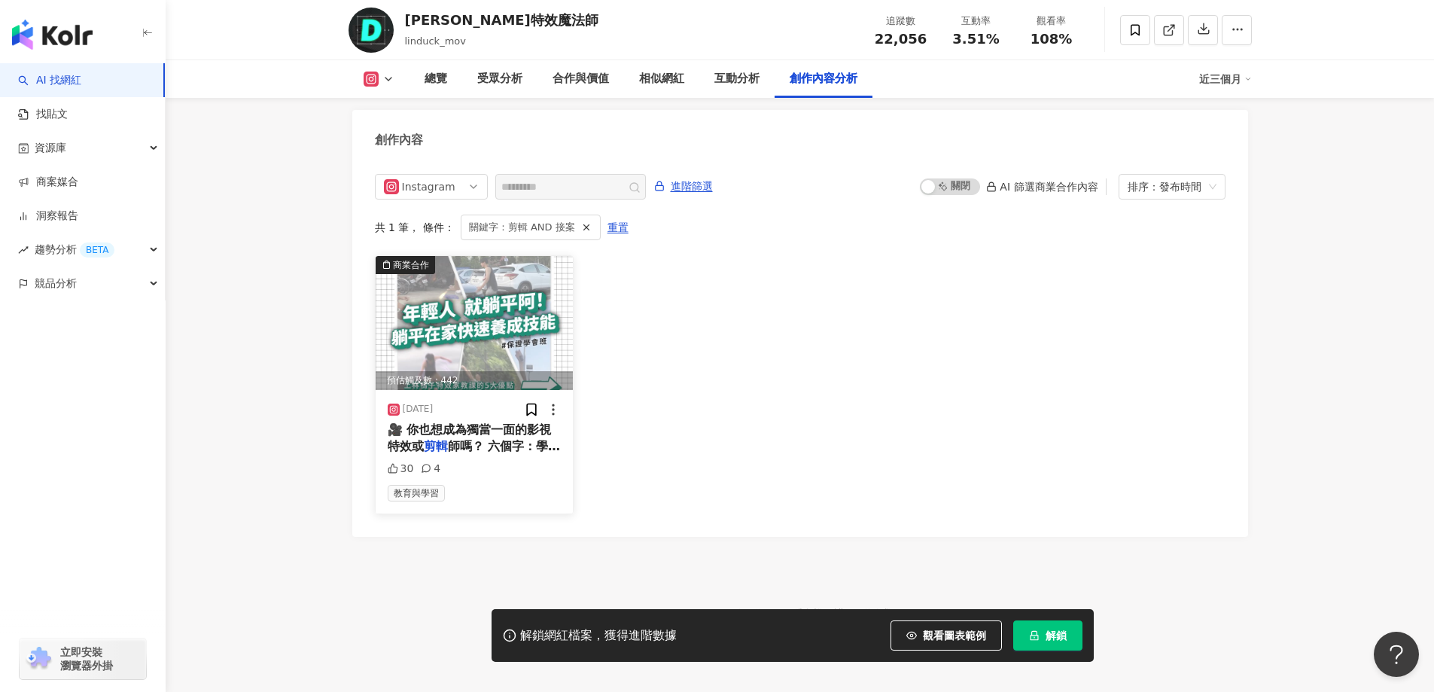
click at [474, 439] on span "師嗎？ 六個字：學實戰，變高手！🎬 指導你的不只是基礎，而是讓特效實戰上線！ 淵博的導師經驗，縮短你的學習曲線。 特效技術帶你從零到一，快速進階！ 效能效率兩…" at bounding box center [474, 513] width 173 height 149
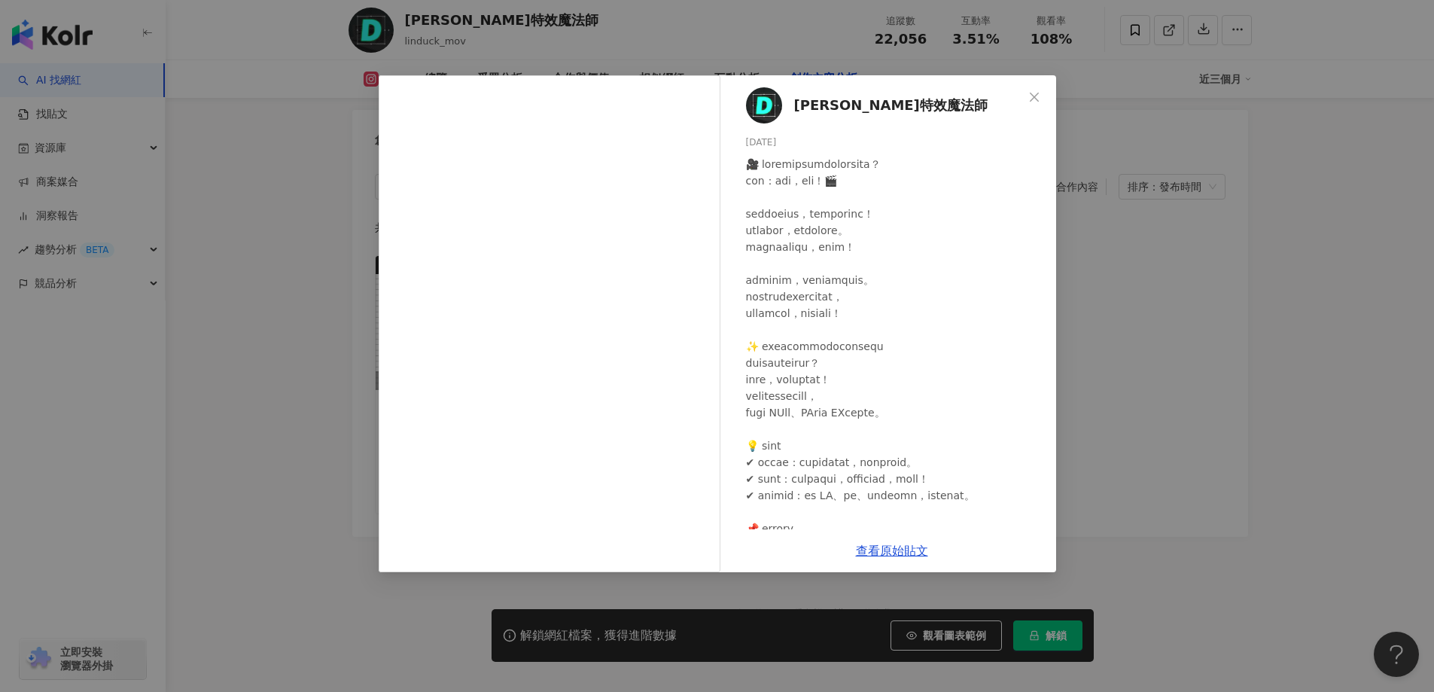
click at [1140, 210] on div "林鴨子特效魔法師 2025/1/22 30 4 查看原始貼文" at bounding box center [717, 346] width 1434 height 692
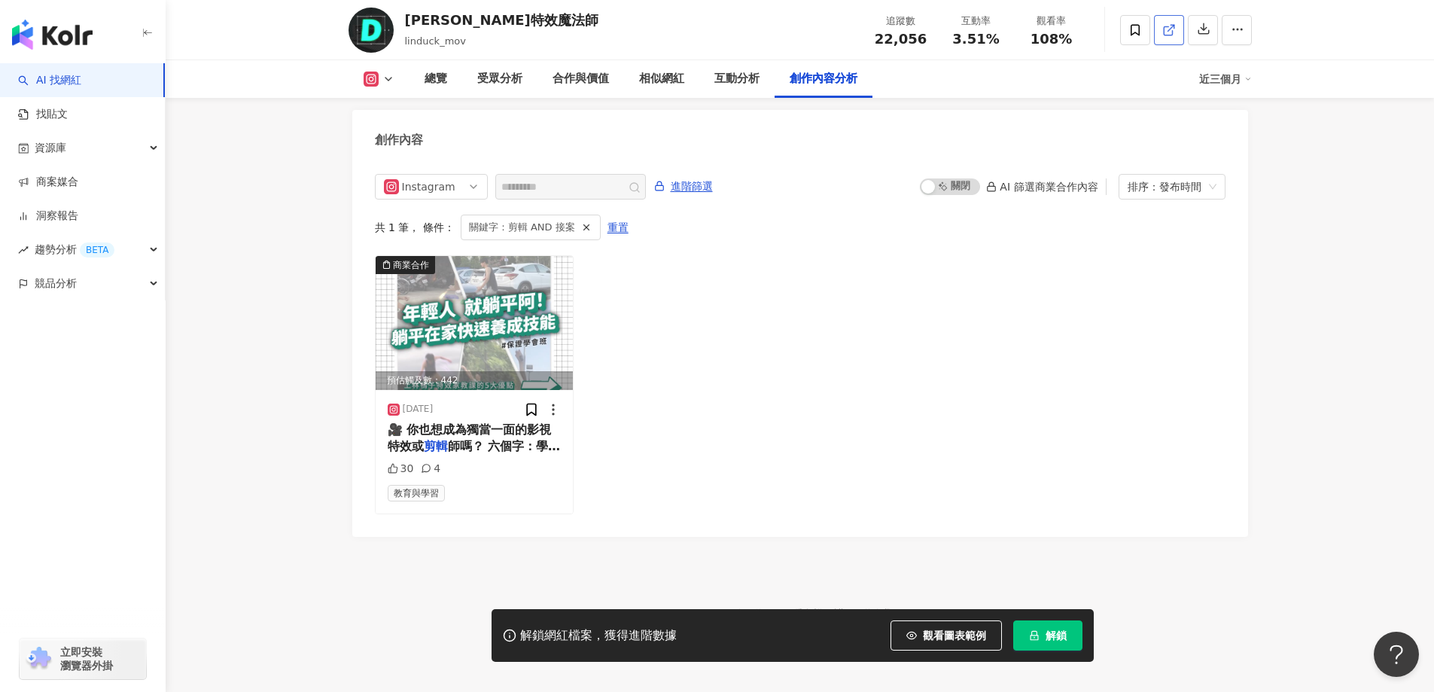
click at [1170, 36] on icon at bounding box center [1169, 30] width 14 height 14
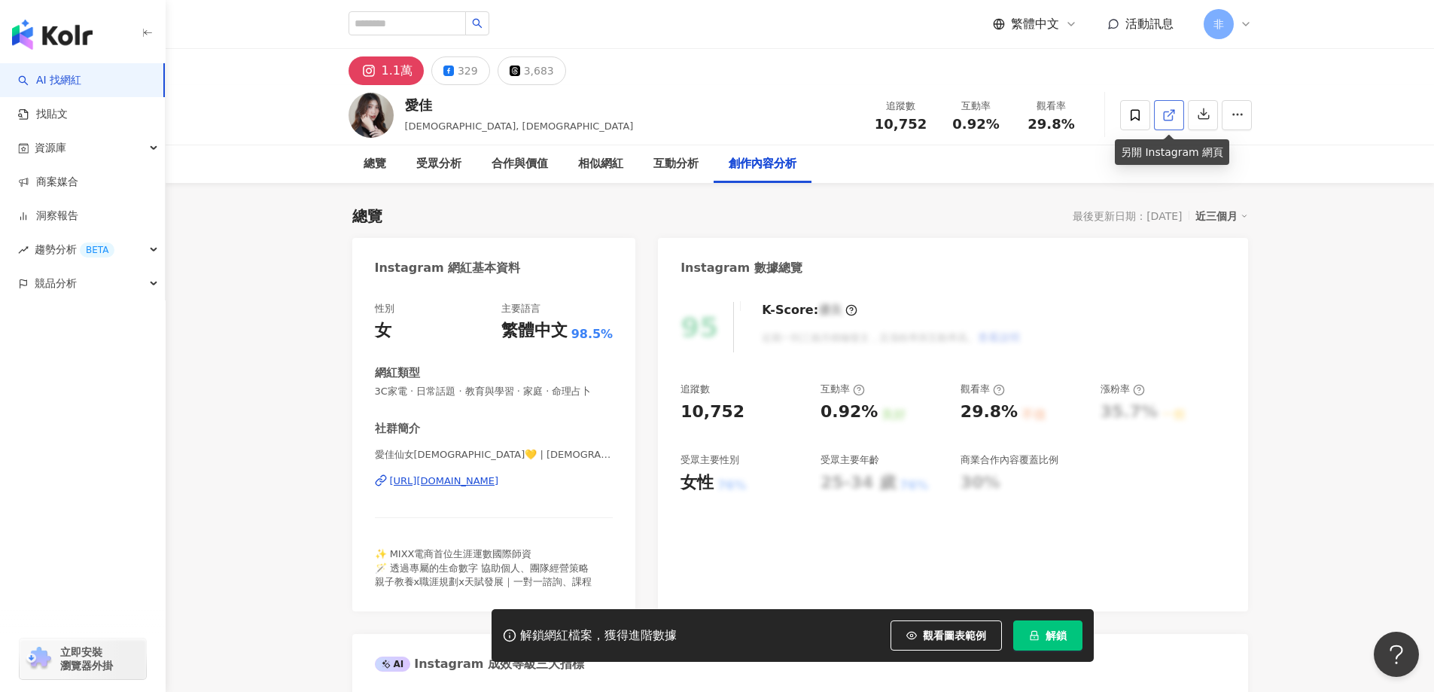
click at [1182, 108] on link at bounding box center [1169, 115] width 30 height 30
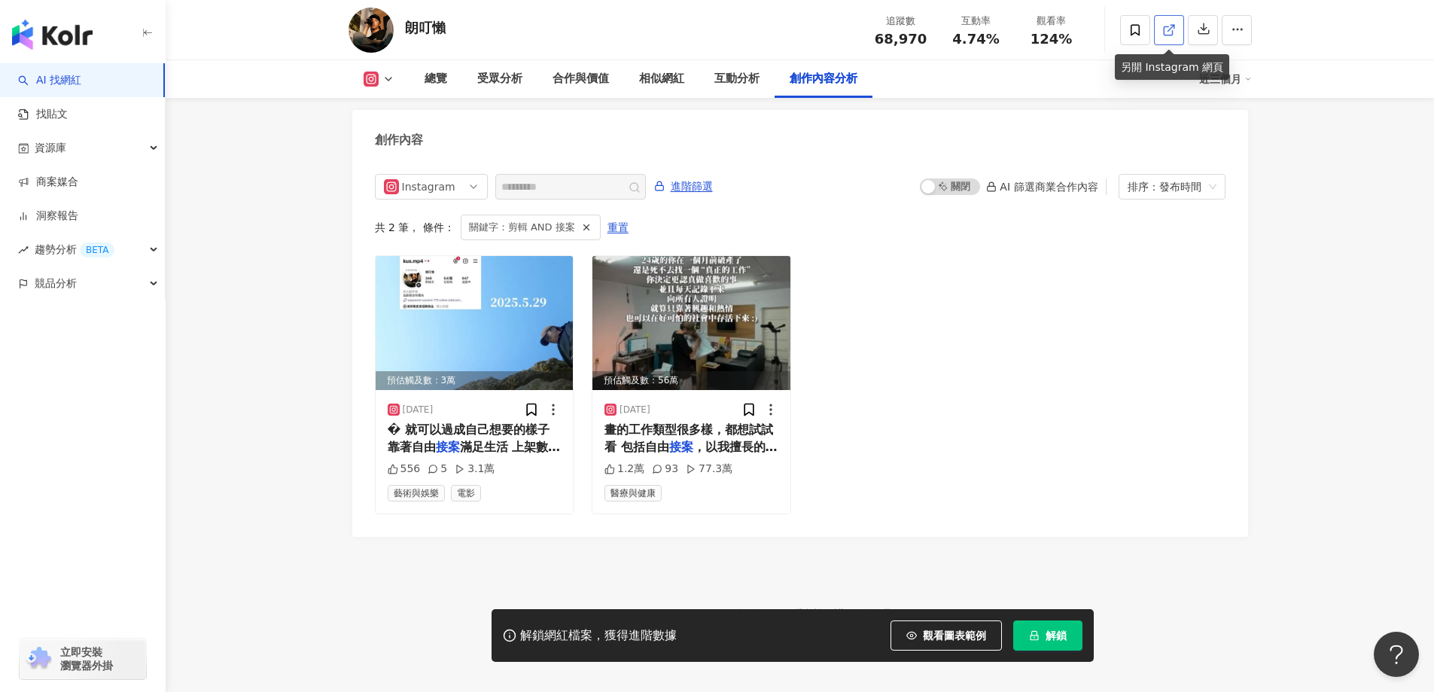
click at [1165, 29] on icon at bounding box center [1169, 30] width 14 height 14
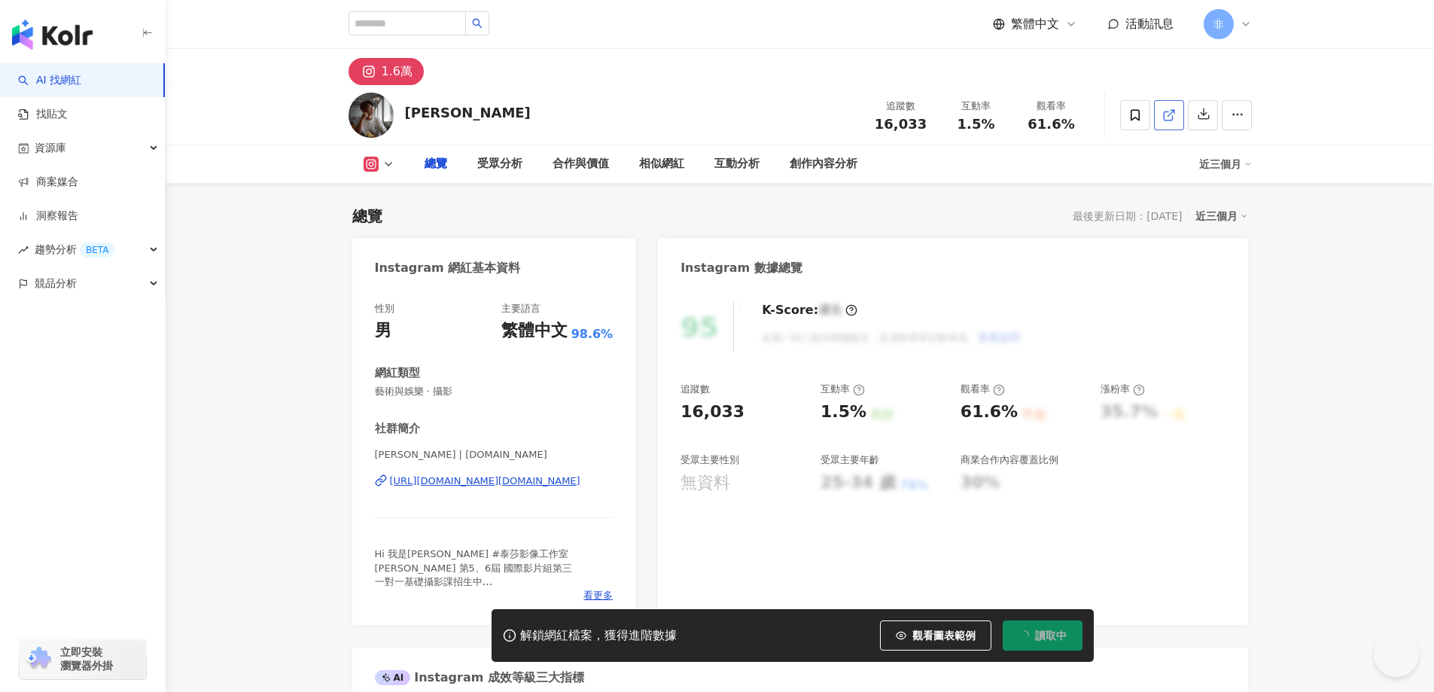
click at [1175, 117] on link at bounding box center [1169, 115] width 30 height 30
